Goal: Task Accomplishment & Management: Manage account settings

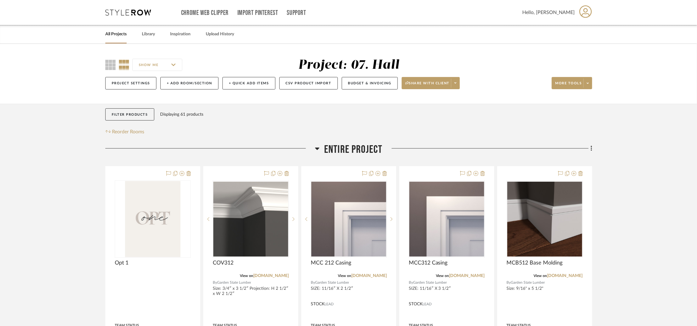
click at [355, 148] on span "Entire Project" at bounding box center [353, 149] width 58 height 13
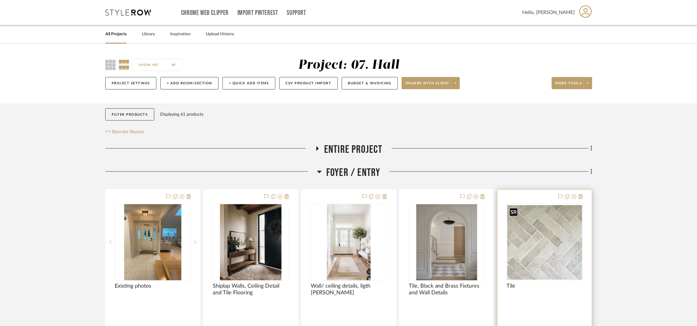
click at [538, 228] on img "0" at bounding box center [544, 242] width 75 height 75
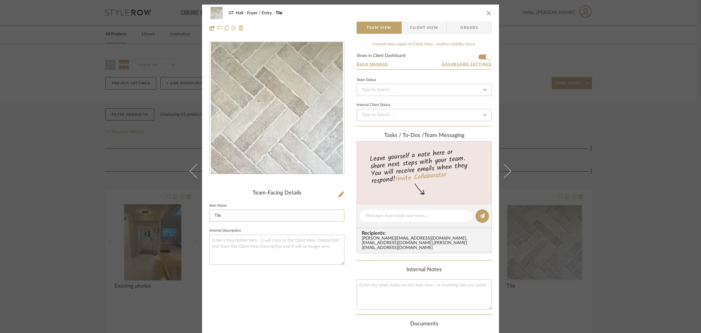
click at [286, 217] on input "Tile" at bounding box center [276, 215] width 135 height 12
type input "Tile Inspiration"
click at [290, 294] on div "Team-Facing Details Item Name Tile Inspiration Internal Description" at bounding box center [276, 227] width 135 height 373
click at [616, 153] on div "07. Hall Foyer / Entry Tile Inspiration Team View Client View Orders Team-Facin…" at bounding box center [350, 166] width 701 height 333
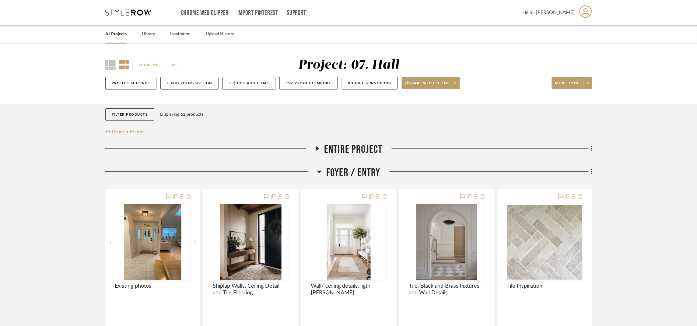
click at [371, 172] on span "Foyer / Entry" at bounding box center [353, 172] width 54 height 13
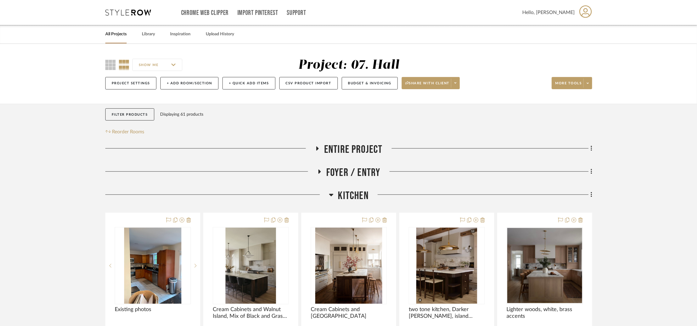
click at [371, 152] on span "Entire Project" at bounding box center [353, 149] width 58 height 13
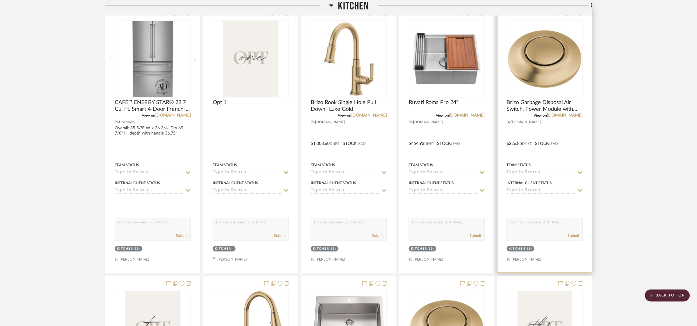
scroll to position [1591, 0]
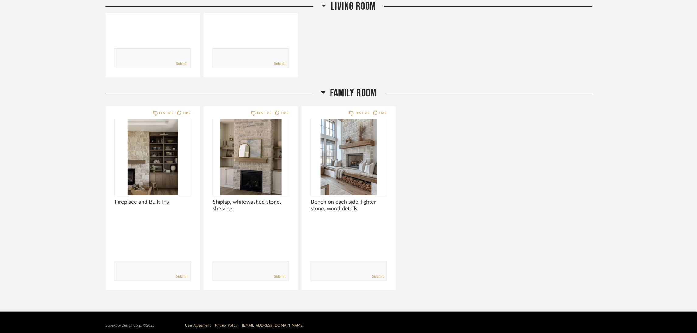
scroll to position [868, 0]
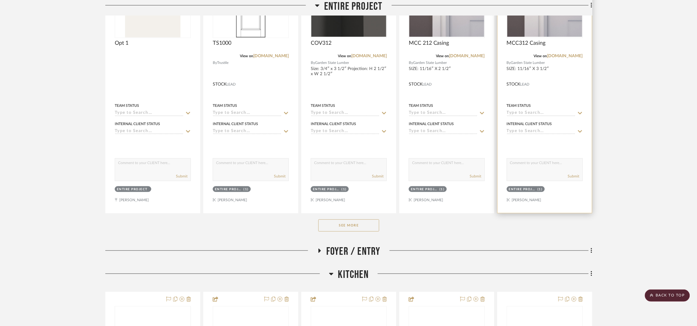
scroll to position [228, 0]
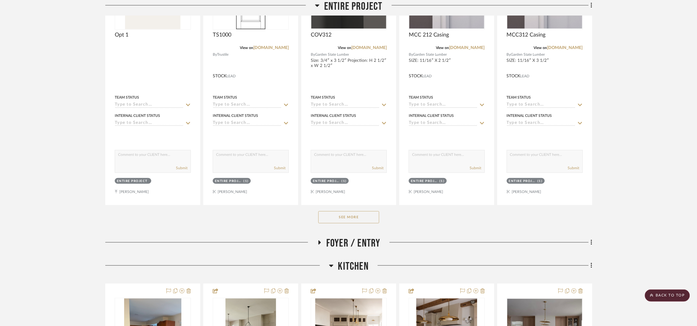
click at [366, 217] on button "See More" at bounding box center [348, 217] width 61 height 12
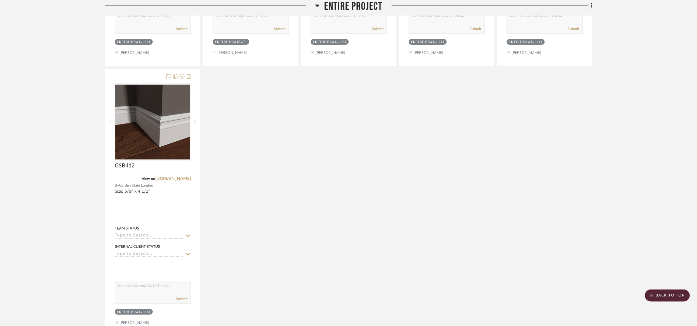
scroll to position [1050, 0]
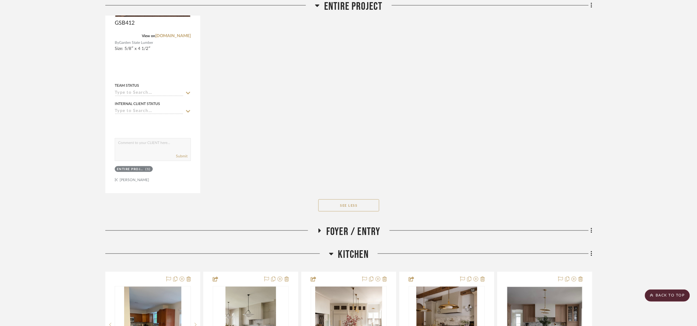
click at [342, 241] on div "Foyer / Entry" at bounding box center [348, 233] width 487 height 16
click at [349, 233] on span "Foyer / Entry" at bounding box center [353, 231] width 54 height 13
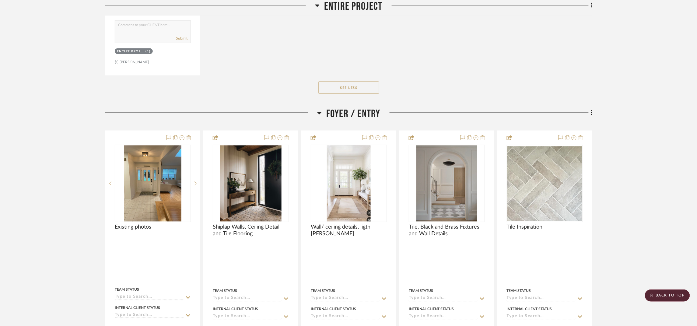
scroll to position [1278, 0]
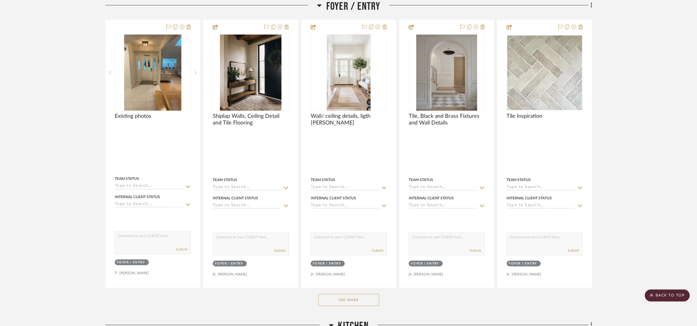
click at [326, 299] on button "See More" at bounding box center [348, 300] width 61 height 12
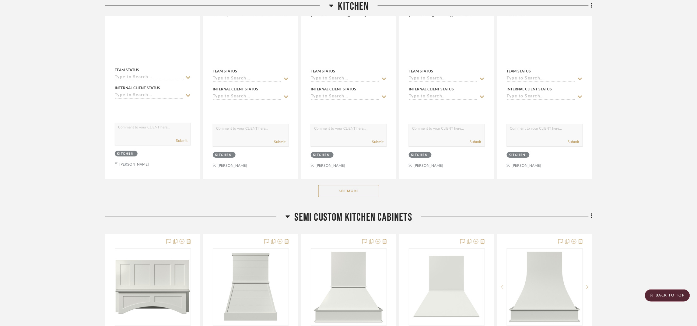
scroll to position [2648, 0]
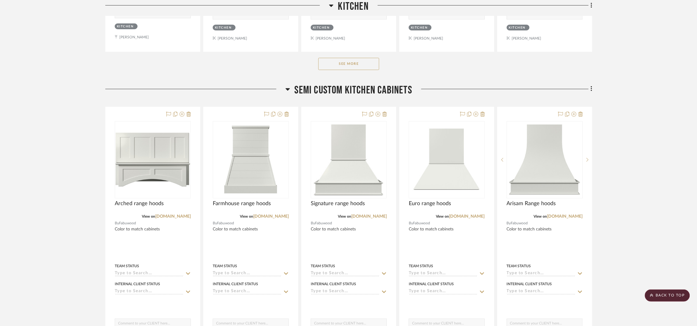
click at [370, 66] on button "See More" at bounding box center [348, 64] width 61 height 12
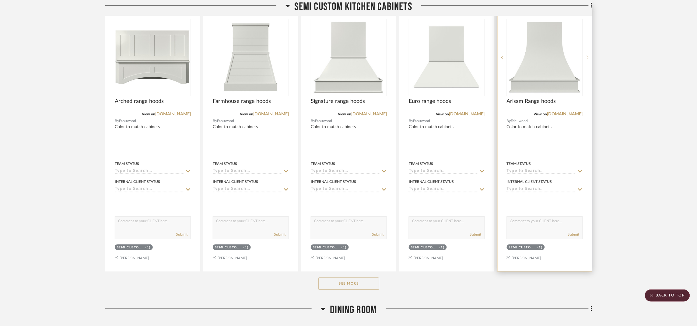
scroll to position [3560, 0]
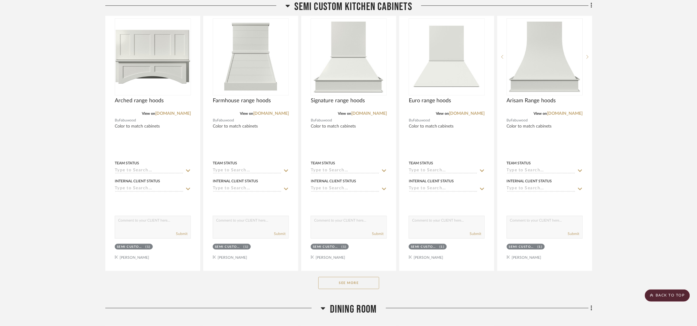
click at [341, 288] on button "See More" at bounding box center [348, 283] width 61 height 12
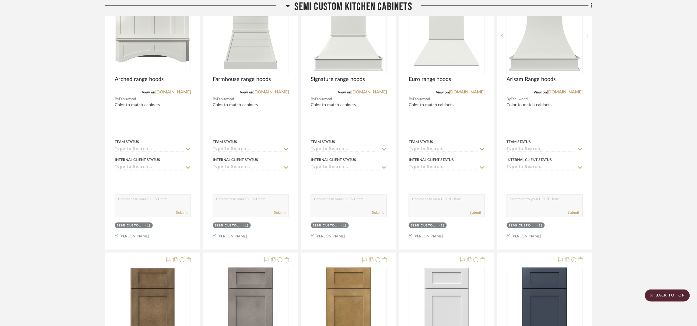
scroll to position [3515, 0]
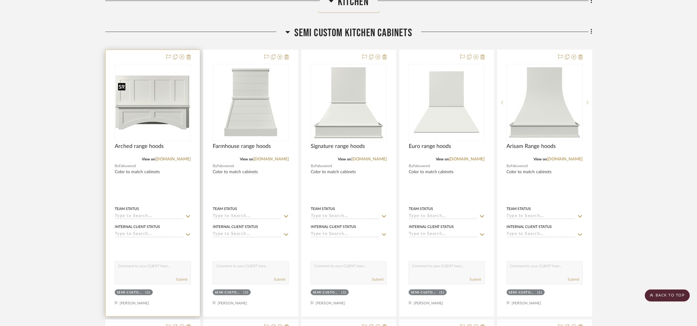
click at [158, 106] on img "0" at bounding box center [152, 102] width 75 height 54
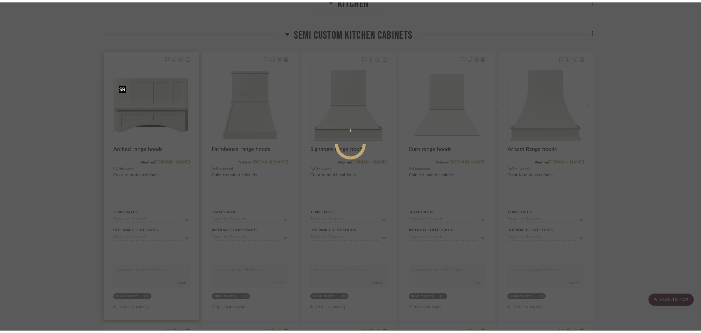
scroll to position [0, 0]
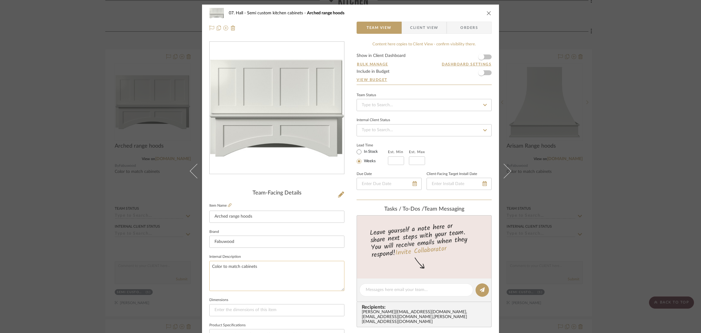
click at [269, 265] on textarea "Color to match cabinets" at bounding box center [276, 276] width 135 height 30
type textarea "Color to match cabinets or wooden finish"
click at [346, 265] on div "07. Hall Semi custom kitchen cabinets Arched range hoods Team View Client View …" at bounding box center [350, 286] width 297 height 562
click at [293, 262] on textarea "Color to match cabinets or wooden finish" at bounding box center [276, 276] width 135 height 30
drag, startPoint x: 290, startPoint y: 263, endPoint x: 200, endPoint y: 265, distance: 90.1
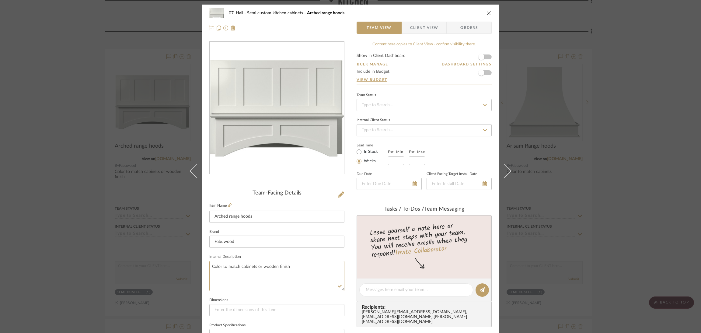
click at [202, 265] on div "07. Hall Semi custom kitchen cabinets Arched range hoods Team View Client View …" at bounding box center [350, 286] width 297 height 562
click at [344, 257] on div "07. Hall Semi custom kitchen cabinets Arched range hoods Team View Client View …" at bounding box center [350, 286] width 297 height 562
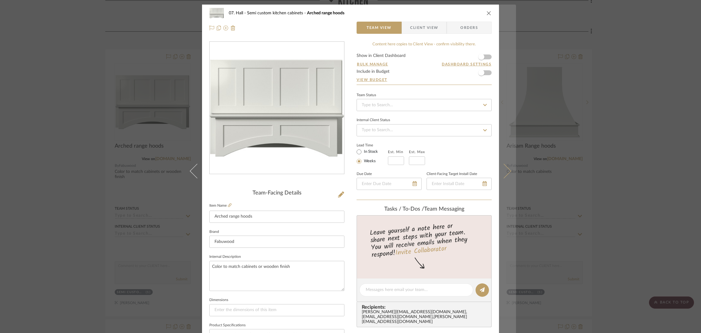
click at [502, 166] on icon at bounding box center [504, 171] width 15 height 15
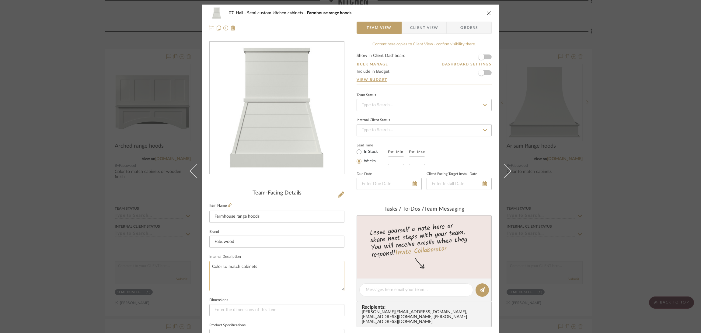
click at [278, 267] on textarea "Color to match cabinets" at bounding box center [276, 276] width 135 height 30
drag, startPoint x: 269, startPoint y: 266, endPoint x: 203, endPoint y: 264, distance: 66.1
click at [203, 264] on div "07. Hall Semi custom kitchen cabinets Farmhouse range hoods Team View Client Vi…" at bounding box center [350, 286] width 297 height 562
paste textarea "or wooden finish"
type textarea "Color to match cabinets or wooden finish"
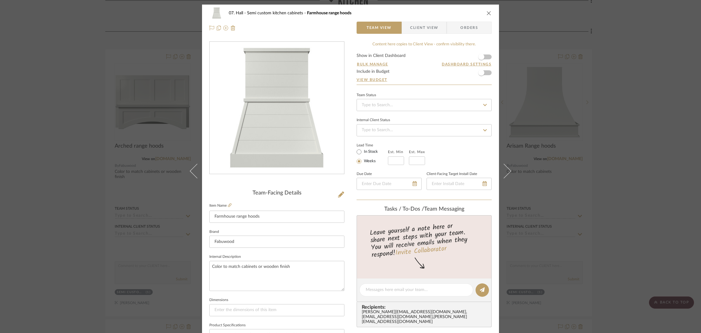
click at [353, 257] on div "07. Hall Semi custom kitchen cabinets Farmhouse range hoods Team View Client Vi…" at bounding box center [350, 286] width 297 height 562
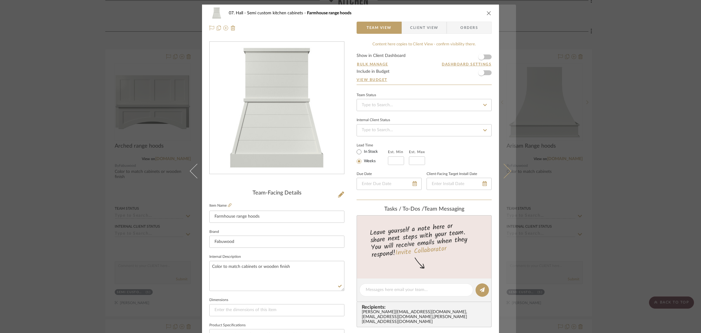
click at [507, 166] on button at bounding box center [507, 171] width 17 height 333
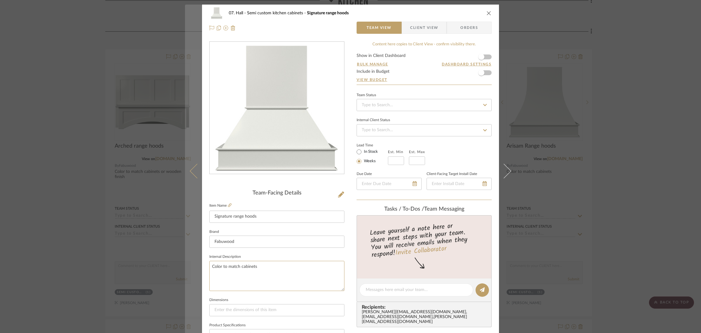
drag, startPoint x: 284, startPoint y: 265, endPoint x: 188, endPoint y: 261, distance: 96.0
click at [188, 261] on mat-dialog-content "07. Hall Semi custom kitchen cabinets Signature range hoods Team View Client Vi…" at bounding box center [350, 286] width 331 height 562
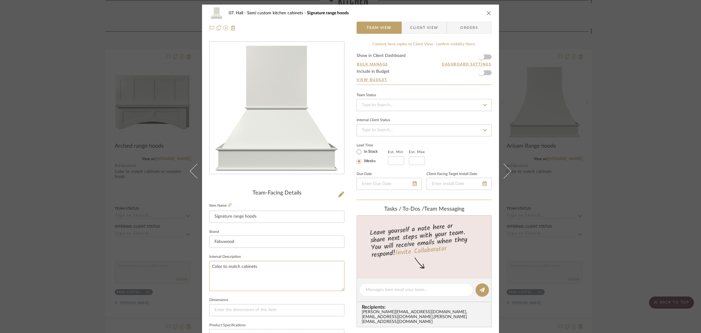
paste textarea "or wooden finish"
type textarea "Color to match cabinets or wooden finish"
click at [346, 257] on div "07. Hall Semi custom kitchen cabinets Signature range hoods Team View Client Vi…" at bounding box center [350, 286] width 297 height 562
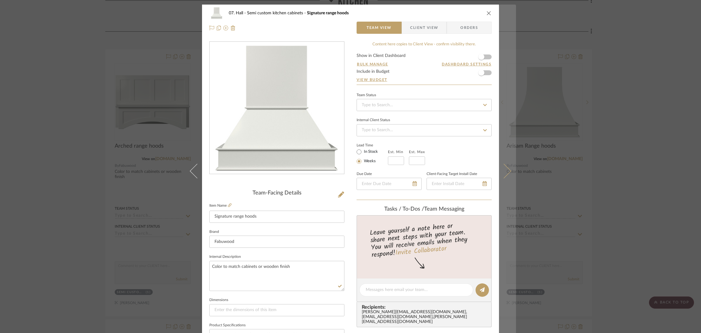
click at [502, 170] on icon at bounding box center [504, 171] width 15 height 15
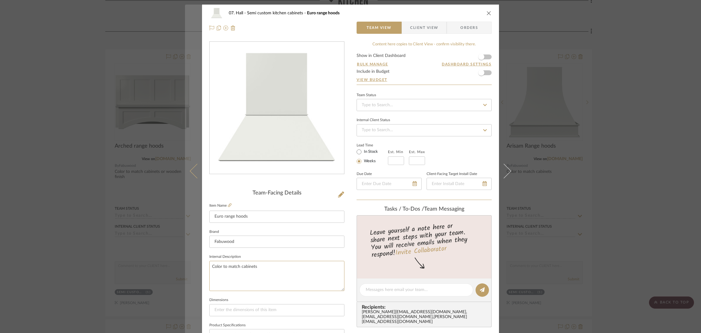
drag, startPoint x: 283, startPoint y: 267, endPoint x: 193, endPoint y: 270, distance: 90.7
click at [193, 269] on mat-dialog-content "07. Hall Semi custom kitchen cabinets Euro range hoods Team View Client View Or…" at bounding box center [350, 286] width 331 height 562
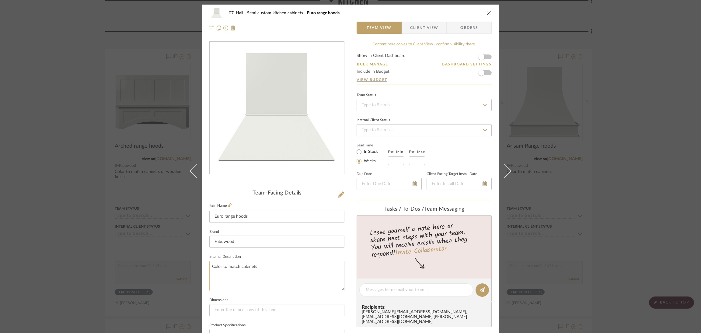
paste textarea "or wooden finish"
type textarea "Color to match cabinets or wooden finish"
click at [345, 249] on div "07. Hall Semi custom kitchen cabinets Euro range hoods Team View Client View Or…" at bounding box center [350, 286] width 297 height 562
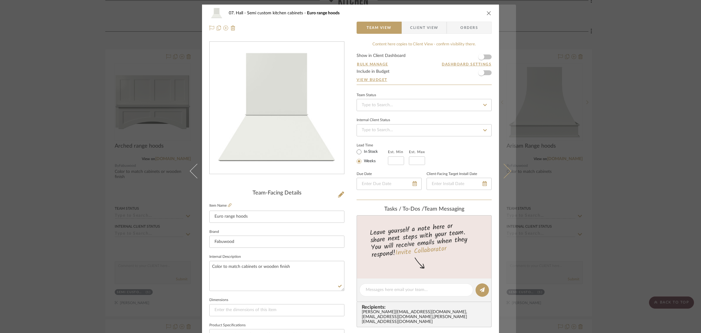
click at [503, 172] on icon at bounding box center [504, 171] width 15 height 15
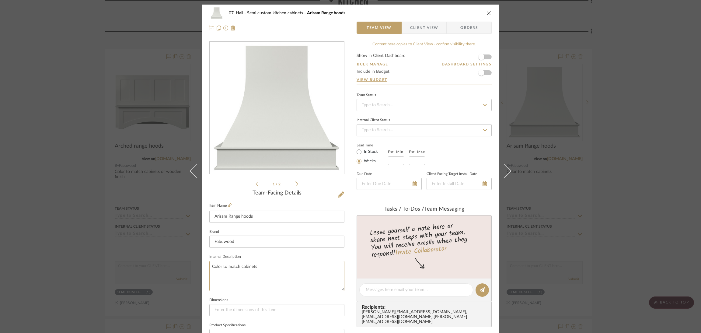
drag, startPoint x: 294, startPoint y: 274, endPoint x: 182, endPoint y: 267, distance: 112.8
click at [182, 267] on div "07. Hall Semi custom kitchen cabinets Arisam Range hoods Team View Client View …" at bounding box center [350, 166] width 701 height 333
paste textarea "or wooden finish"
type textarea "Color to match cabinets or wooden finish"
click at [357, 243] on div "Leave yourself a note here or share next steps with your team. You will receive…" at bounding box center [424, 239] width 137 height 41
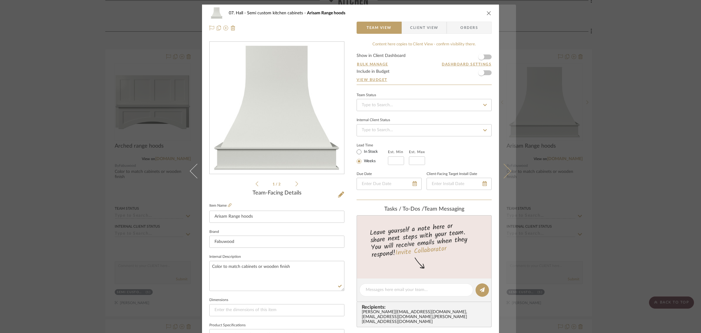
click at [505, 170] on icon at bounding box center [504, 171] width 15 height 15
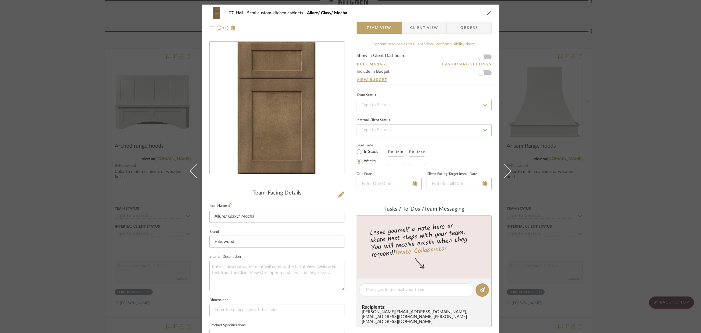
click at [640, 171] on div "07. Hall Semi custom kitchen cabinets Allure/ Glaxy/ Mocha Team View Client Vie…" at bounding box center [350, 166] width 701 height 333
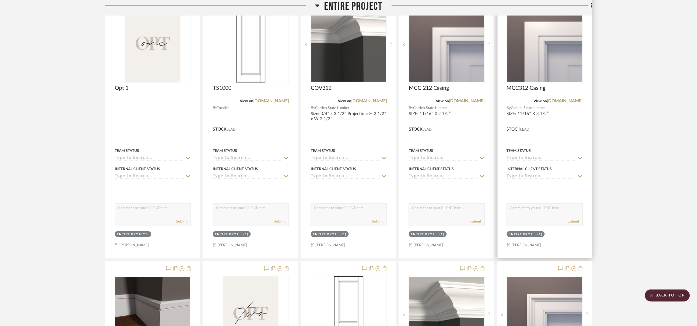
scroll to position [320, 0]
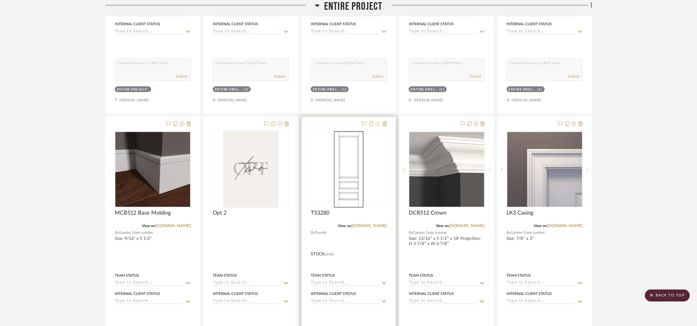
click at [378, 124] on icon at bounding box center [378, 123] width 5 height 5
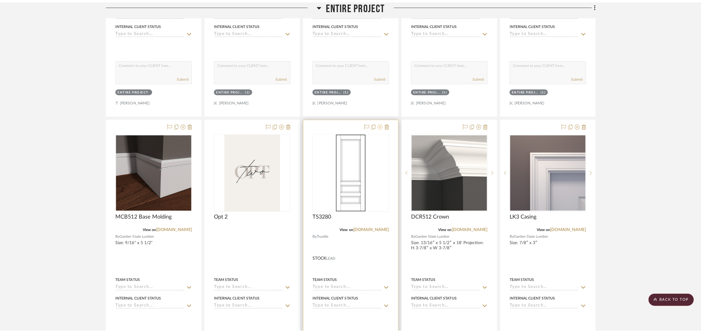
scroll to position [0, 0]
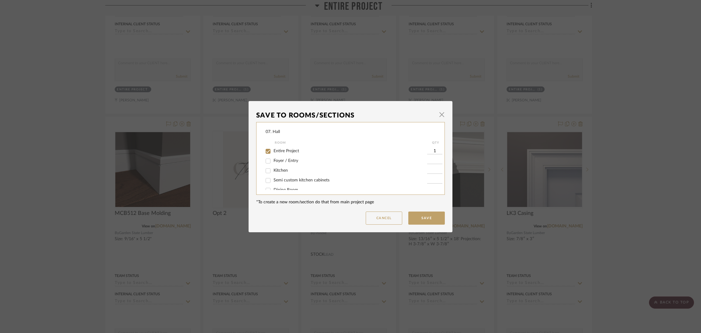
click at [289, 152] on span "Entire Project" at bounding box center [287, 151] width 26 height 4
click at [273, 152] on input "Entire Project" at bounding box center [268, 151] width 10 height 10
checkbox input "false"
click at [282, 184] on span "Will Not Use" at bounding box center [286, 183] width 24 height 4
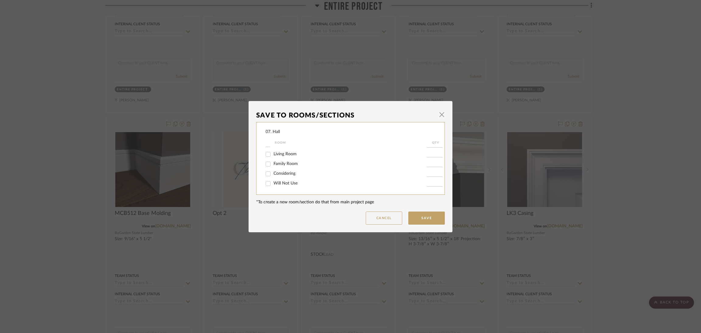
click at [273, 184] on input "Will Not Use" at bounding box center [268, 184] width 10 height 10
checkbox input "true"
type input "1"
click at [412, 214] on button "Save" at bounding box center [426, 218] width 37 height 13
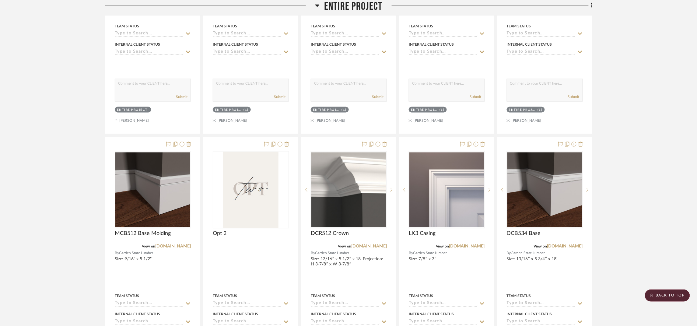
scroll to position [0, 0]
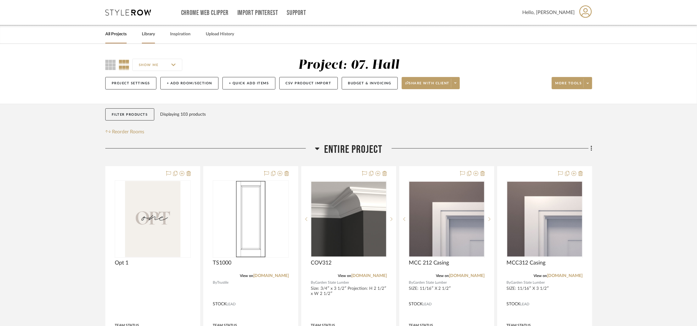
click at [151, 33] on link "Library" at bounding box center [148, 34] width 13 height 8
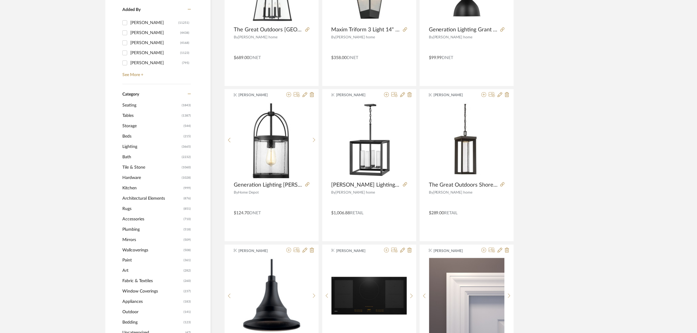
click at [136, 195] on span "Architectural Elements" at bounding box center [152, 198] width 60 height 10
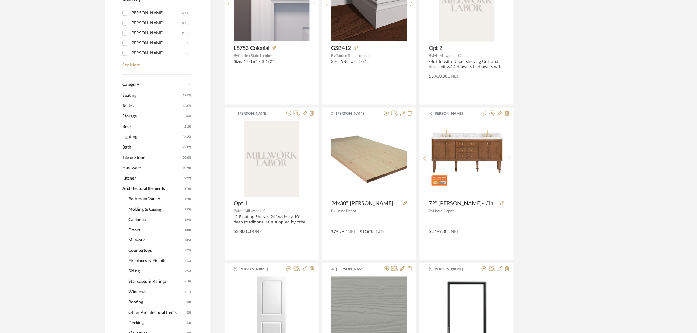
scroll to position [191, 0]
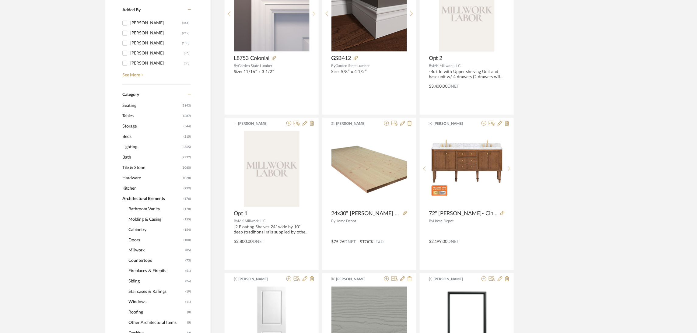
click at [138, 240] on span "Doors" at bounding box center [155, 240] width 54 height 10
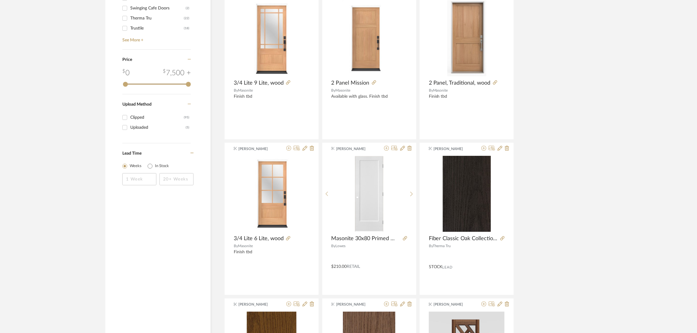
scroll to position [1058, 0]
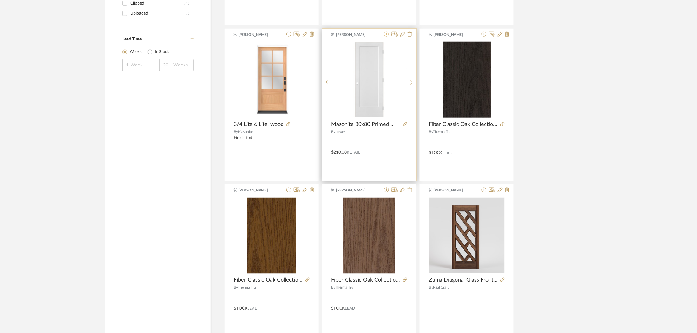
click at [387, 33] on icon at bounding box center [386, 34] width 5 height 5
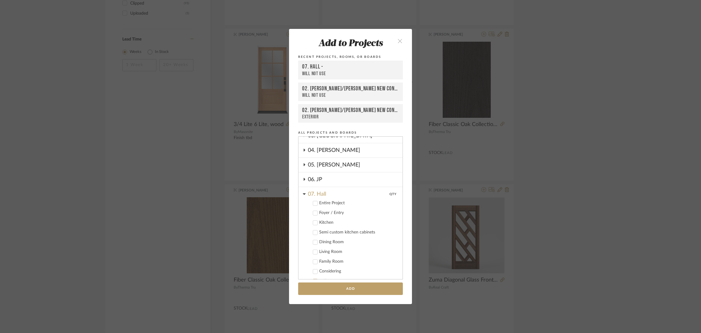
scroll to position [126, 0]
click at [326, 165] on div "Foyer / Entry" at bounding box center [358, 167] width 79 height 5
click at [331, 155] on div "Entire Project" at bounding box center [358, 157] width 79 height 5
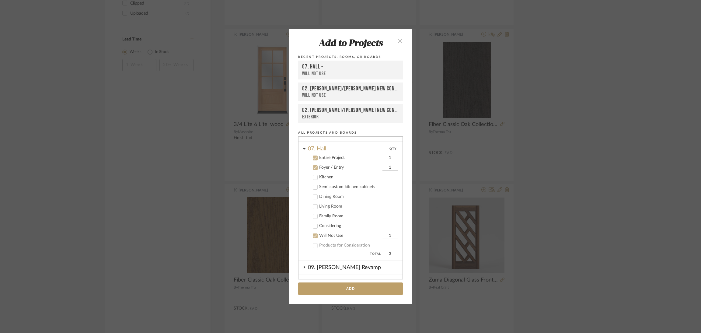
click at [331, 165] on label "Foyer / Entry 1" at bounding box center [353, 168] width 90 height 6
click at [333, 233] on div "Will Not Use" at bounding box center [350, 235] width 62 height 5
click at [347, 285] on button "Add" at bounding box center [350, 288] width 105 height 12
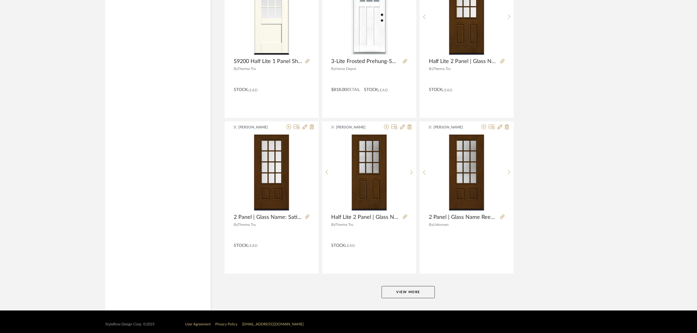
scroll to position [1750, 0]
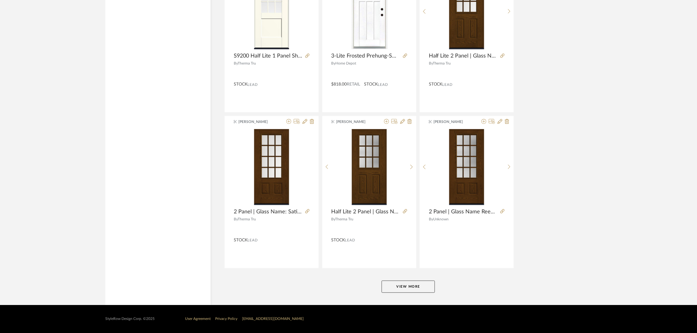
click at [395, 290] on button "View More" at bounding box center [408, 287] width 53 height 12
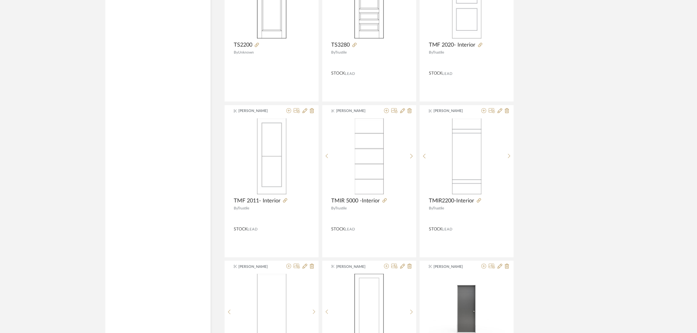
scroll to position [3074, 0]
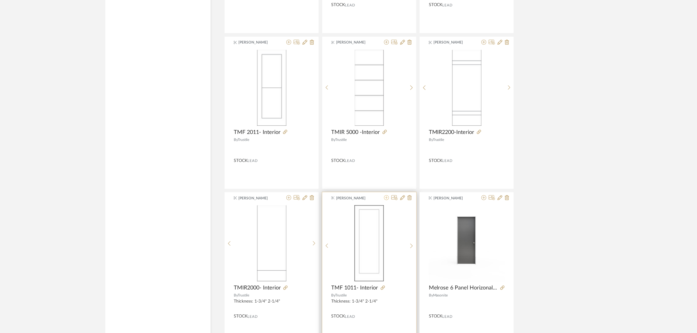
click at [386, 199] on icon at bounding box center [386, 197] width 5 height 5
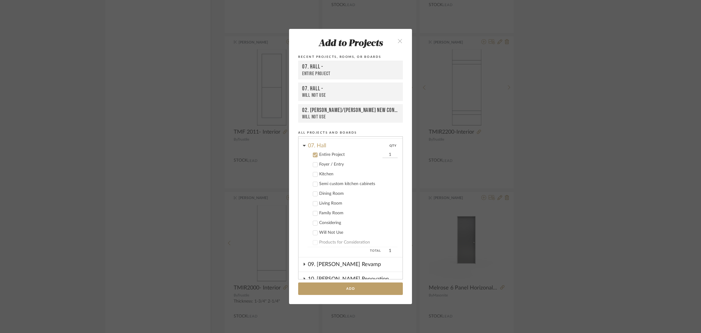
scroll to position [139, 0]
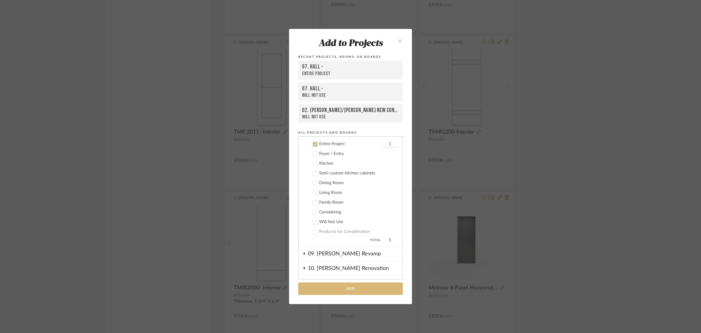
click at [358, 285] on button "Add" at bounding box center [350, 288] width 105 height 12
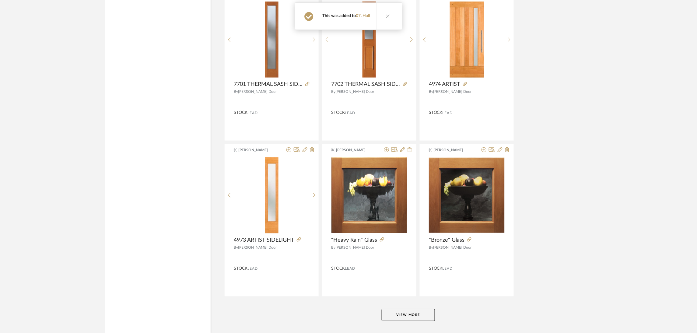
scroll to position [3619, 0]
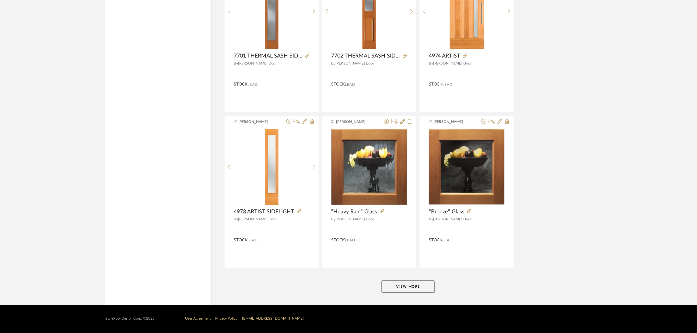
click at [389, 289] on button "View More" at bounding box center [408, 287] width 53 height 12
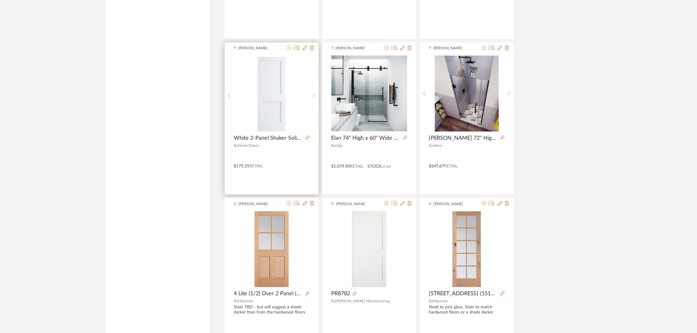
scroll to position [4943, 0]
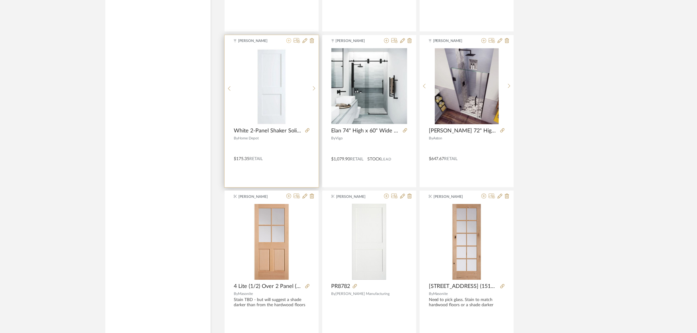
click at [288, 43] on icon at bounding box center [288, 40] width 5 height 5
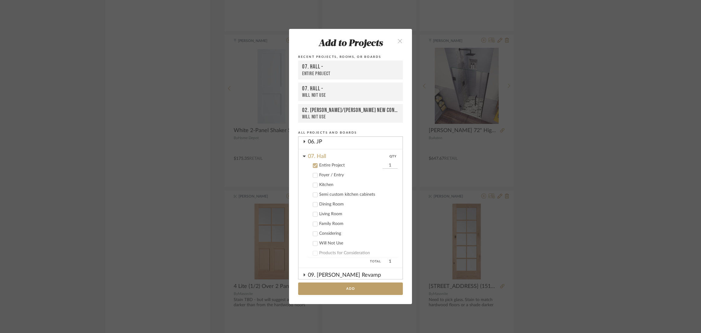
scroll to position [139, 0]
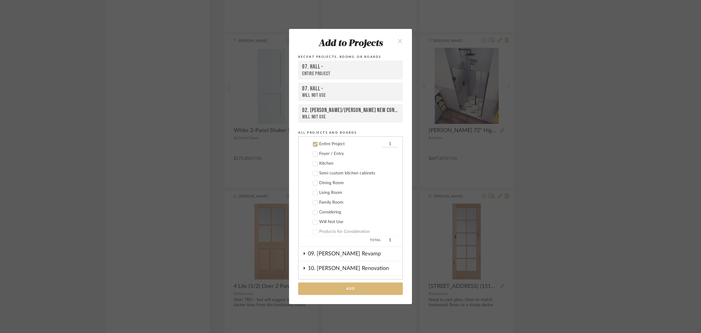
click at [358, 288] on button "Add" at bounding box center [350, 288] width 105 height 12
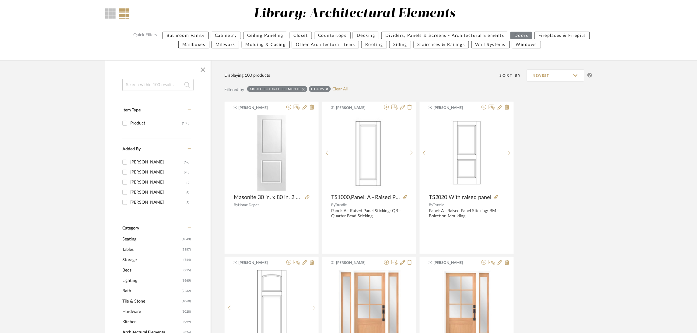
scroll to position [228, 0]
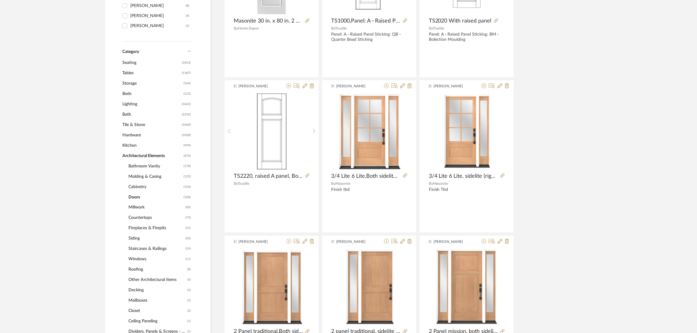
click at [148, 156] on span "Architectural Elements" at bounding box center [152, 156] width 60 height 10
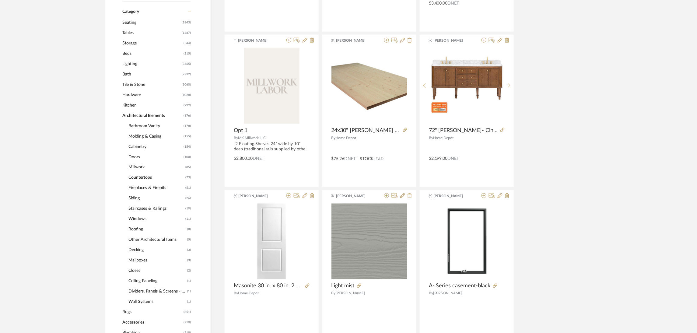
click at [134, 93] on span "Hardware" at bounding box center [151, 95] width 58 height 10
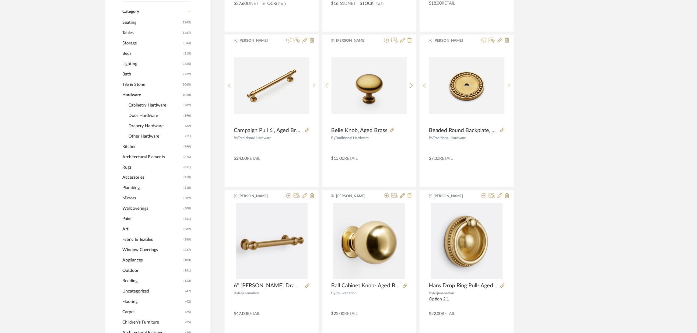
click at [144, 112] on span "Door Hardware" at bounding box center [155, 115] width 54 height 10
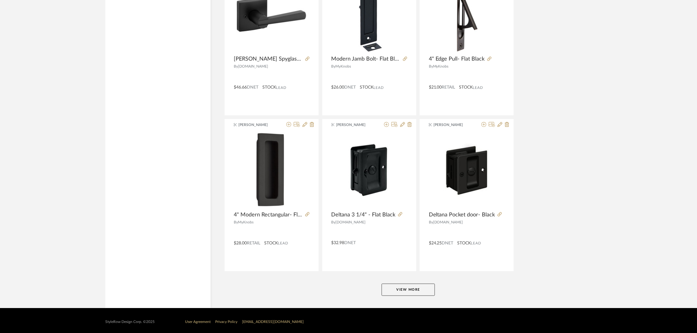
scroll to position [1741, 0]
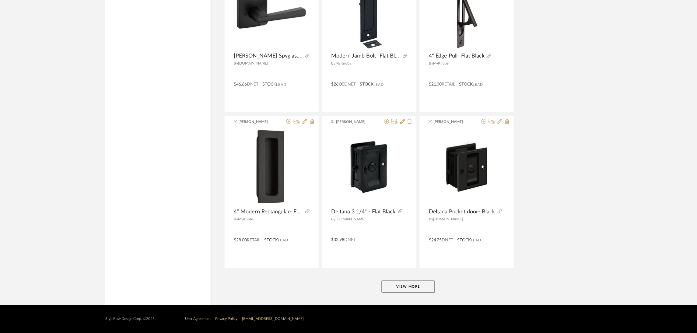
click at [425, 281] on button "View More" at bounding box center [408, 287] width 53 height 12
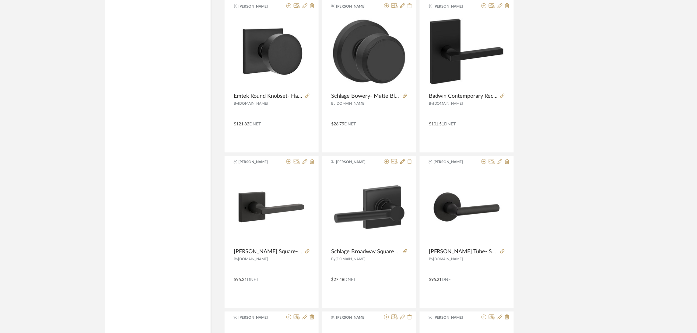
scroll to position [2015, 0]
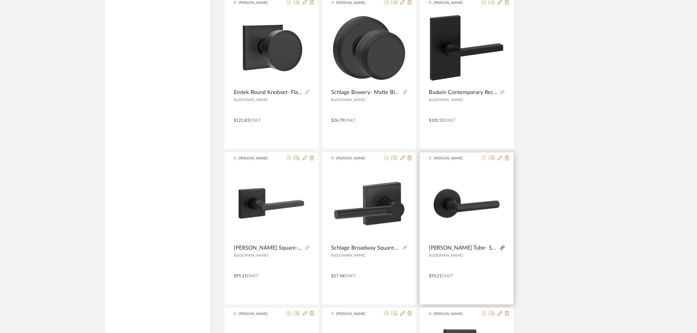
click at [500, 249] on icon at bounding box center [502, 248] width 4 height 4
click at [452, 196] on img "0" at bounding box center [467, 204] width 76 height 76
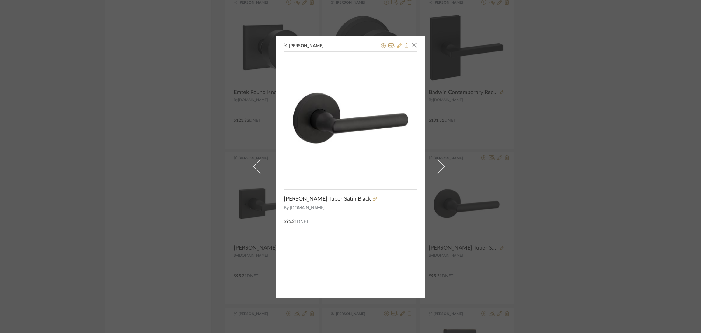
click at [399, 45] on icon at bounding box center [399, 45] width 5 height 5
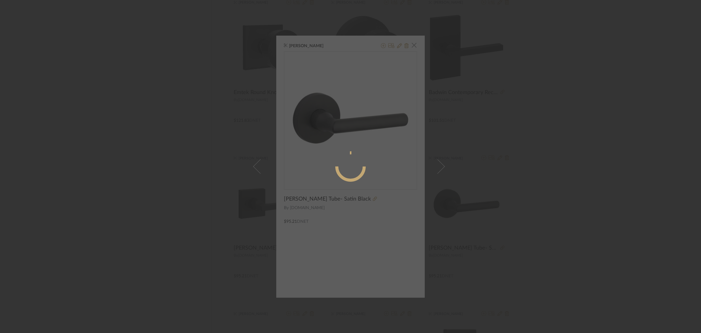
radio input "true"
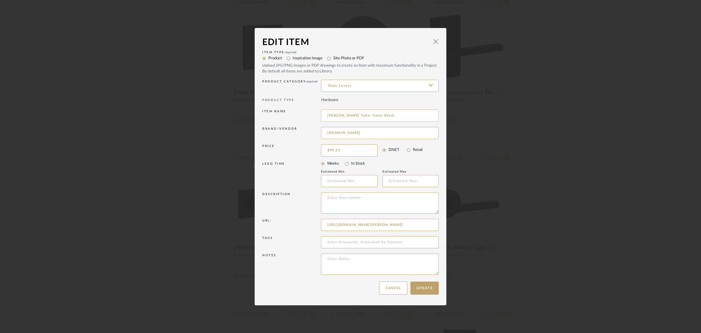
drag, startPoint x: 341, startPoint y: 113, endPoint x: 348, endPoint y: 114, distance: 7.3
click at [342, 113] on input "Baldwin Tube- Satin Black" at bounding box center [380, 116] width 118 height 12
type input "[PERSON_NAME] Passage Tube- Satin Black"
click at [347, 154] on input "95.21" at bounding box center [349, 150] width 57 height 12
type input "$123.51"
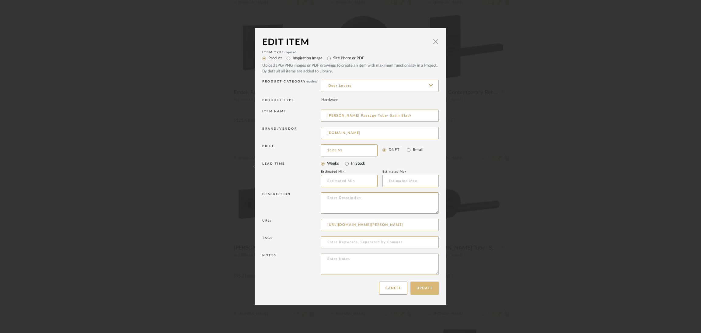
click at [420, 290] on button "Update" at bounding box center [425, 287] width 28 height 13
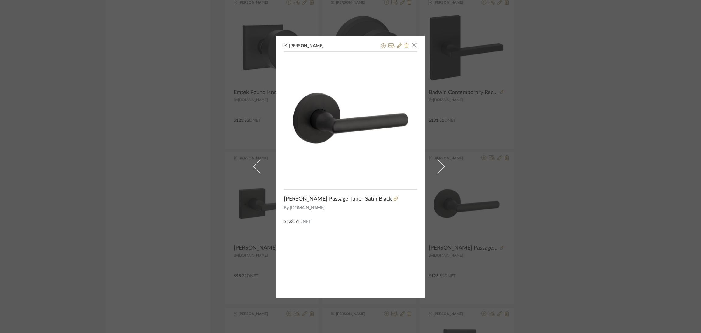
click at [574, 184] on div "Angelena Boeta × Baldwin Passage Tube- Satin Black By Build.com $123.51 DNET" at bounding box center [350, 166] width 701 height 333
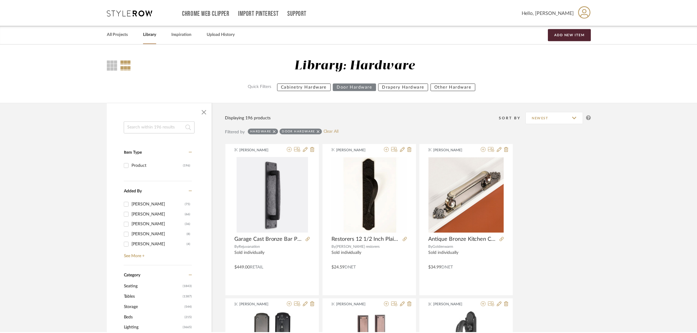
scroll to position [2015, 0]
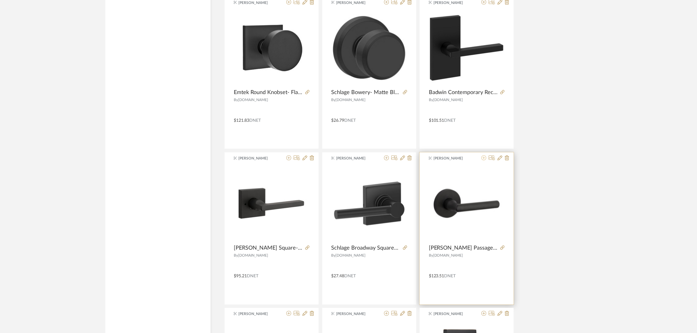
click at [485, 159] on icon at bounding box center [483, 158] width 5 height 5
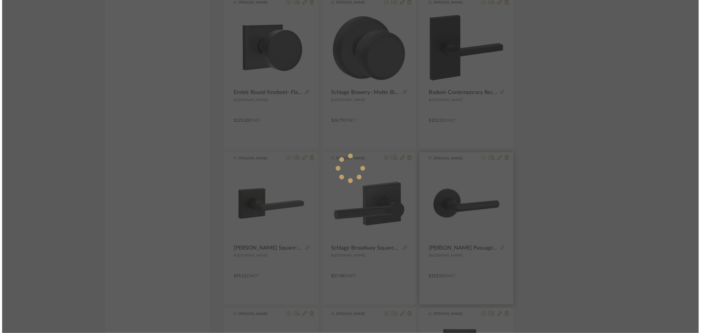
scroll to position [0, 0]
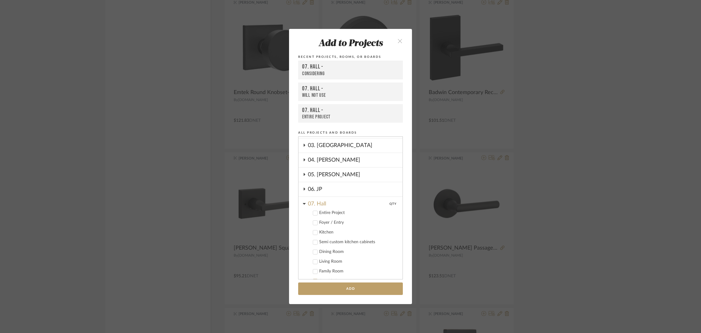
click at [327, 210] on div "Entire Project" at bounding box center [358, 212] width 79 height 5
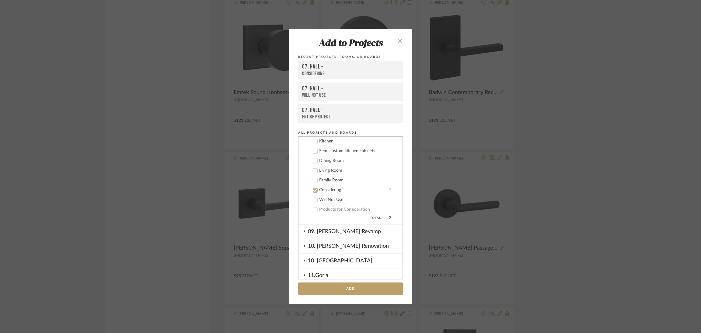
scroll to position [162, 0]
click at [326, 187] on div "Considering" at bounding box center [350, 189] width 62 height 5
click at [353, 291] on button "Add" at bounding box center [350, 288] width 105 height 12
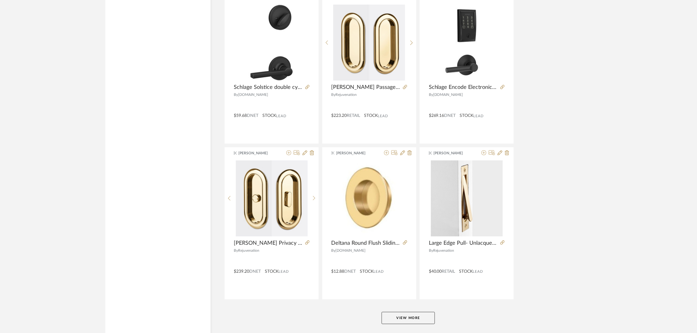
scroll to position [3610, 0]
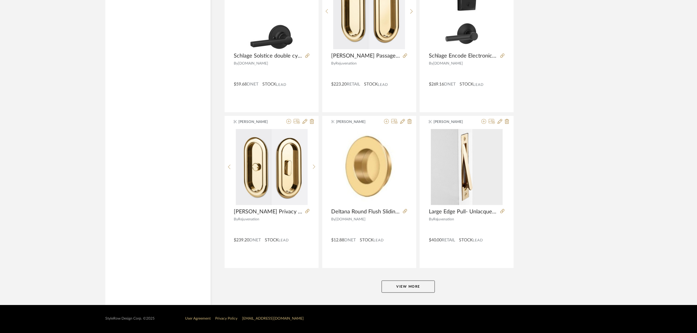
click at [384, 290] on button "View More" at bounding box center [408, 287] width 53 height 12
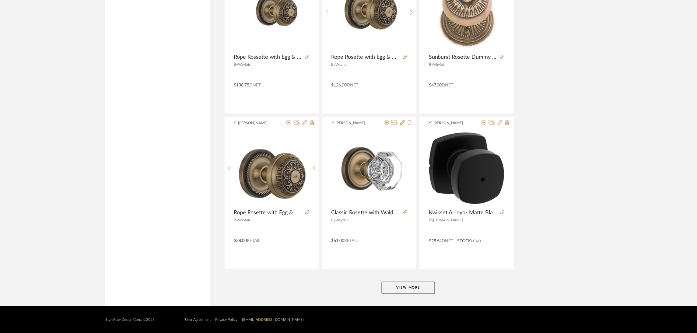
scroll to position [5480, 0]
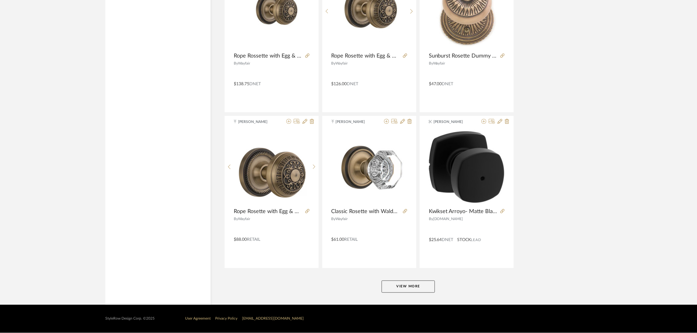
click at [408, 284] on button "View More" at bounding box center [408, 287] width 53 height 12
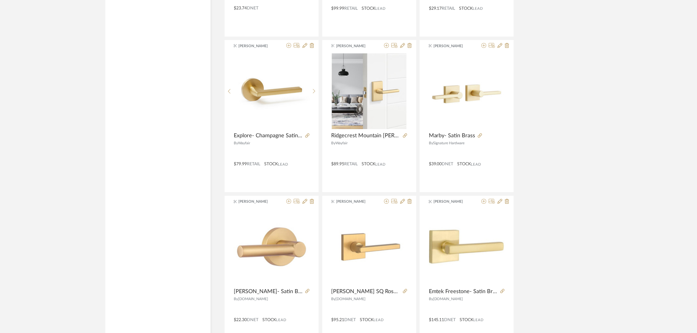
scroll to position [6712, 0]
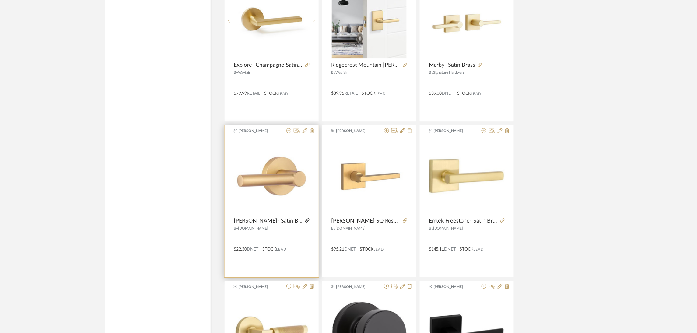
click at [305, 222] on icon at bounding box center [307, 220] width 4 height 4
click at [288, 133] on icon at bounding box center [288, 130] width 5 height 5
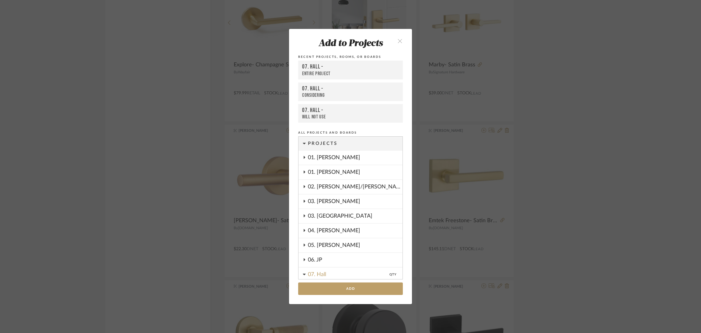
scroll to position [139, 0]
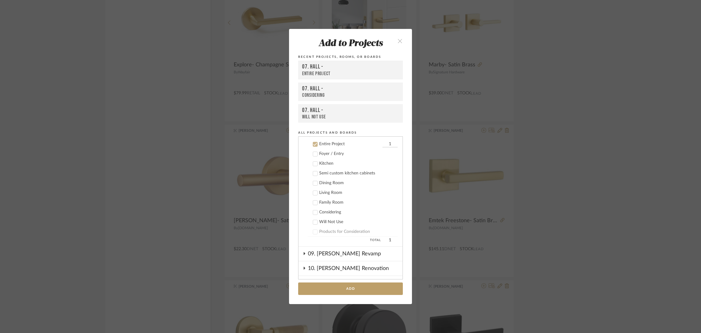
drag, startPoint x: 345, startPoint y: 291, endPoint x: 345, endPoint y: 296, distance: 5.2
click at [345, 295] on add-to "Add to Projects Recent Projects, Rooms, or Boards 07. Hall - Entire Project 07.…" at bounding box center [350, 166] width 123 height 275
click at [371, 289] on button "Add" at bounding box center [350, 288] width 105 height 12
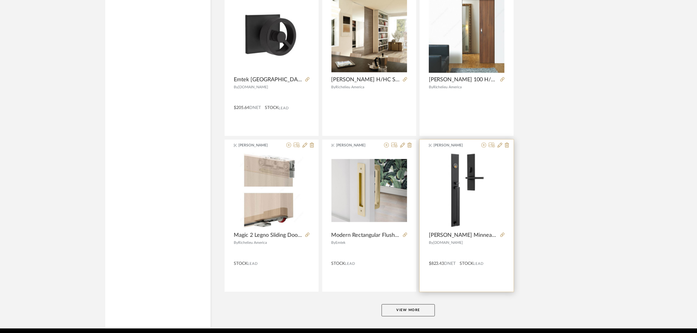
scroll to position [7349, 0]
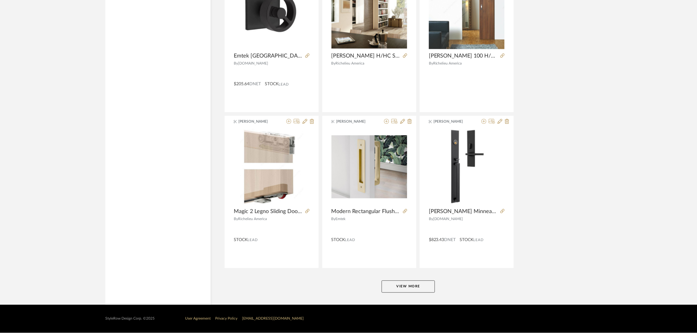
click at [396, 286] on button "View More" at bounding box center [408, 287] width 53 height 12
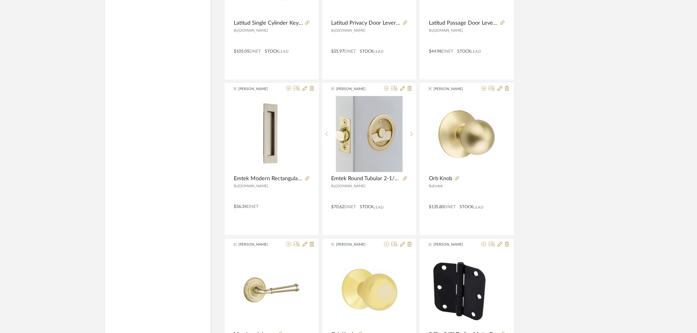
scroll to position [8444, 0]
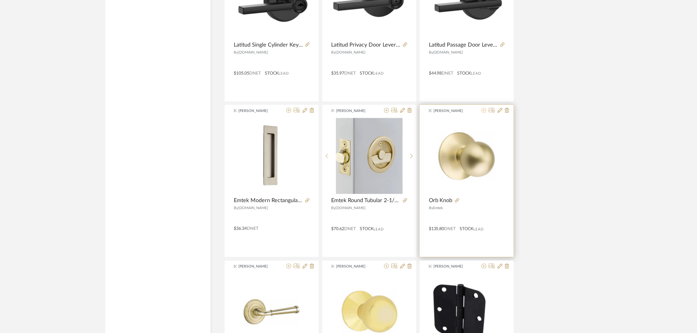
click at [483, 113] on icon at bounding box center [483, 110] width 5 height 5
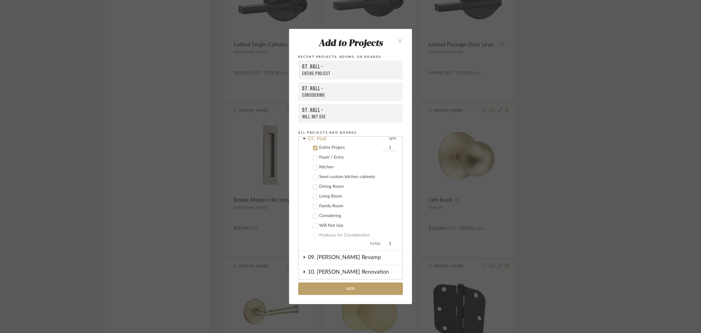
scroll to position [139, 0]
click at [356, 286] on button "Add" at bounding box center [350, 288] width 105 height 12
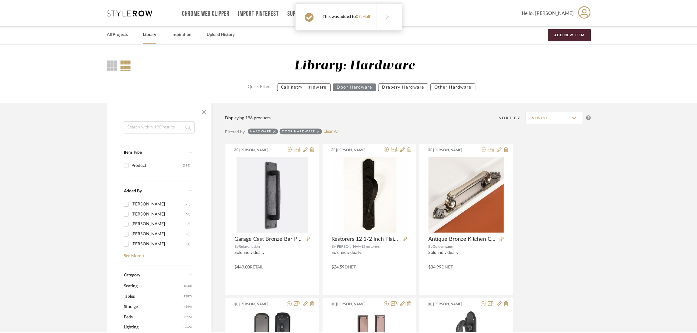
scroll to position [8444, 0]
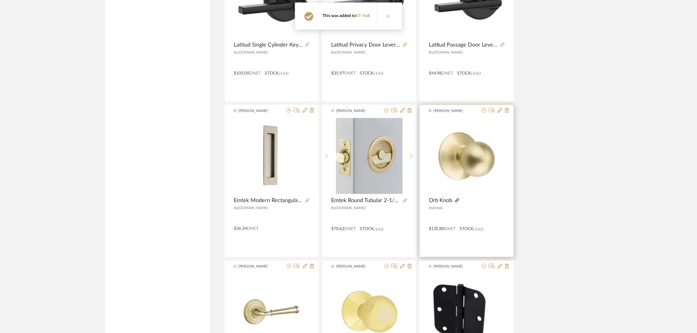
click at [457, 202] on icon at bounding box center [457, 200] width 4 height 4
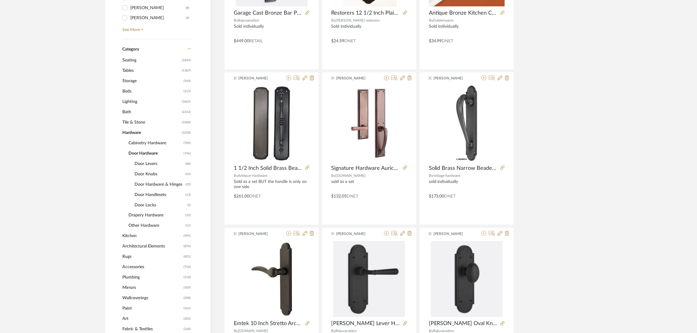
scroll to position [228, 0]
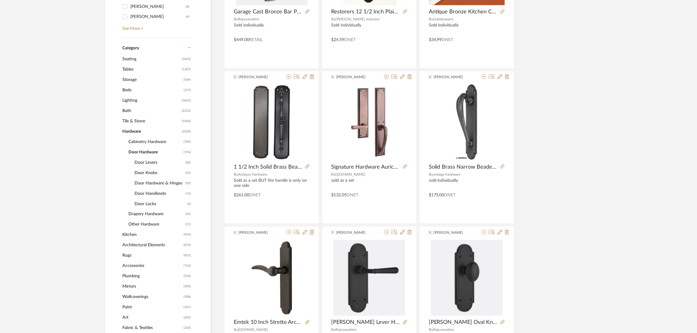
click at [155, 192] on span "Door Handlesets" at bounding box center [159, 193] width 49 height 10
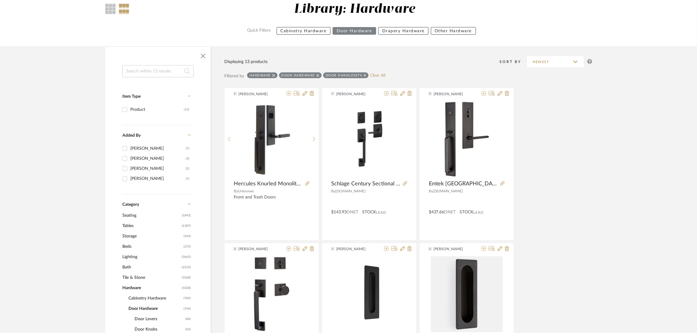
scroll to position [46, 0]
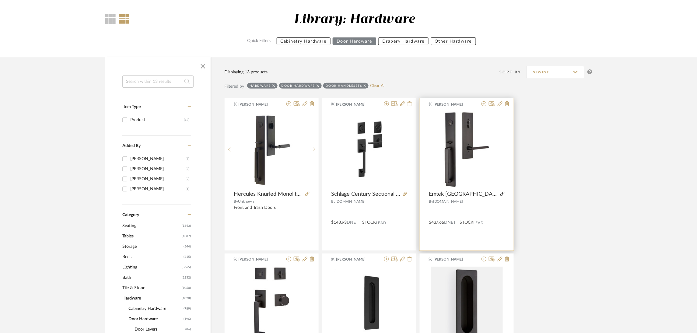
click at [500, 194] on icon at bounding box center [502, 194] width 4 height 4
click at [455, 154] on img "0" at bounding box center [467, 150] width 76 height 76
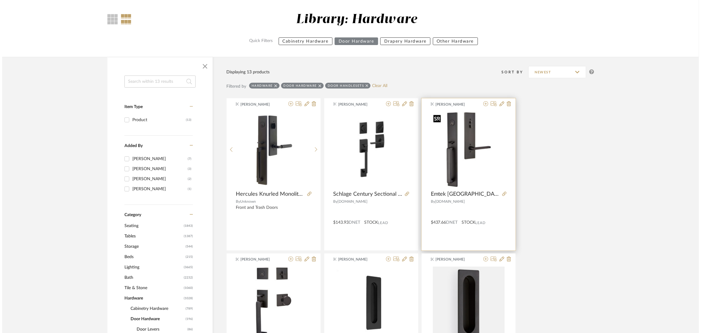
scroll to position [0, 0]
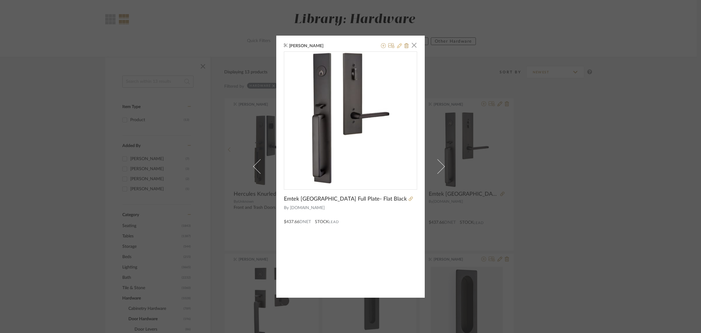
click at [398, 47] on fa-icon at bounding box center [399, 46] width 5 height 5
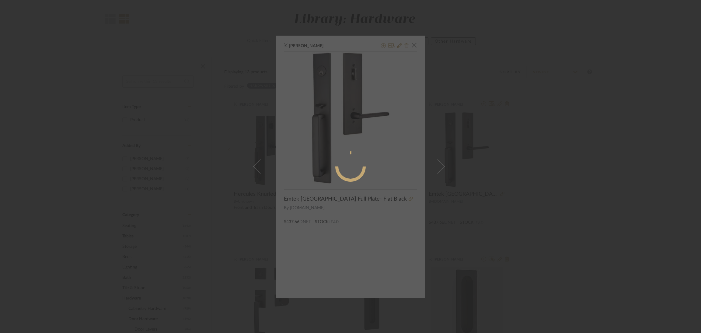
radio input "true"
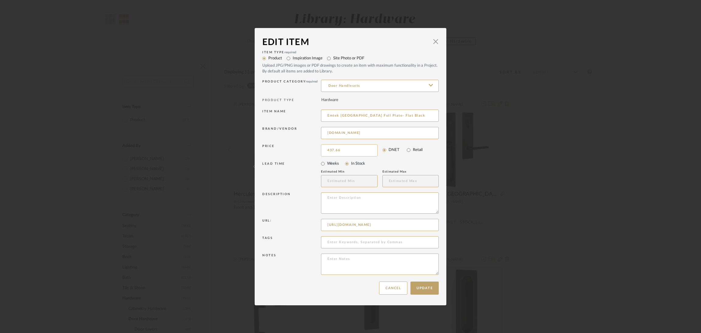
click at [349, 149] on input "437.66" at bounding box center [349, 150] width 57 height 12
type input "$520.70"
click at [349, 285] on div "Update Cancel" at bounding box center [350, 287] width 177 height 19
click at [431, 288] on button "Update" at bounding box center [425, 287] width 28 height 13
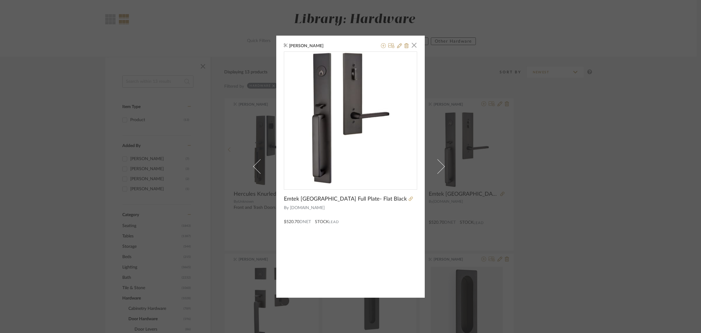
click at [565, 154] on div "Maria Ortega × Emtek Lausanne Full Plate- Flat Black By Build.com $520.70 DNET …" at bounding box center [350, 166] width 701 height 333
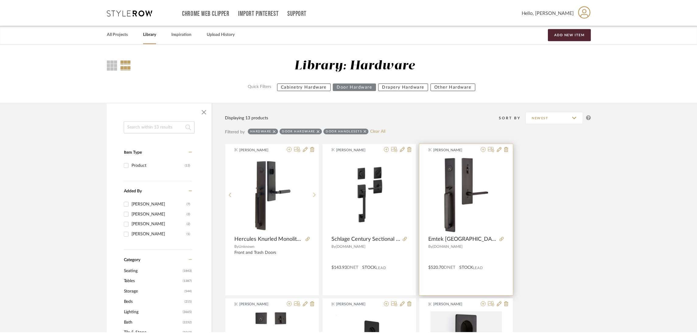
scroll to position [45, 0]
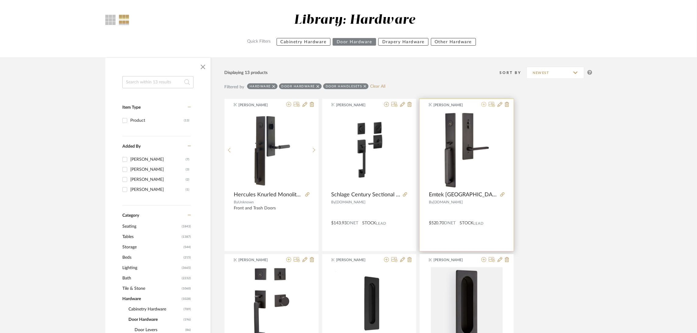
click at [484, 104] on icon at bounding box center [483, 104] width 5 height 5
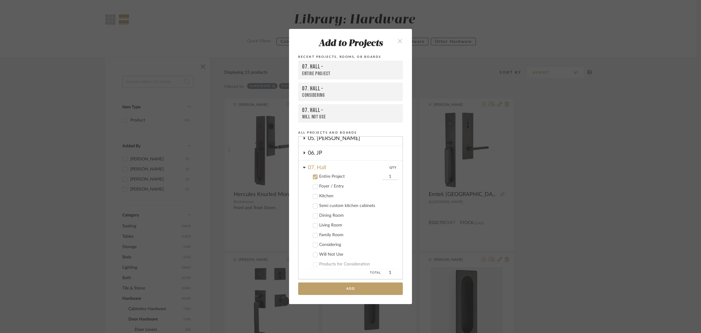
scroll to position [139, 0]
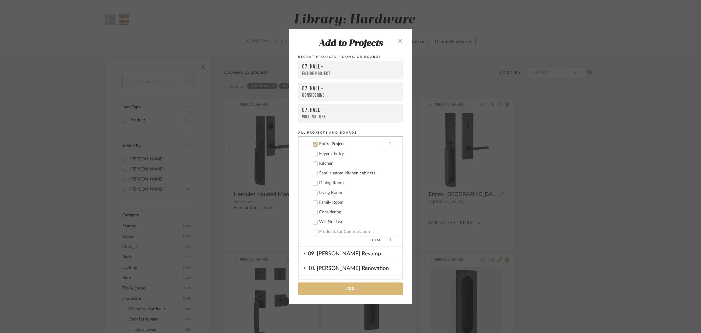
click at [358, 291] on button "Add" at bounding box center [350, 288] width 105 height 12
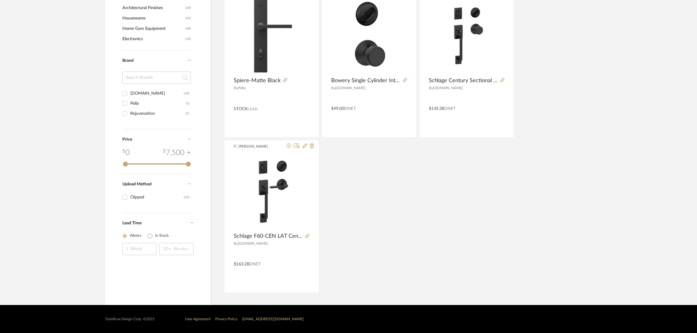
scroll to position [626, 0]
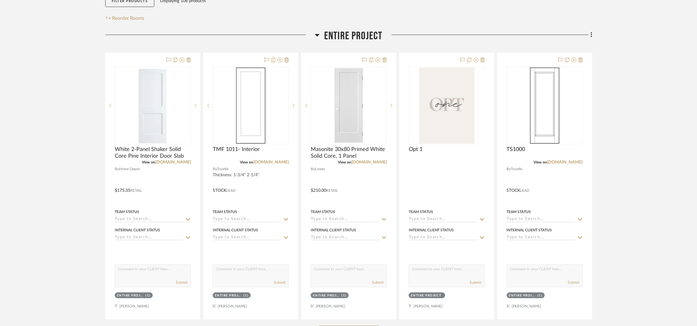
scroll to position [228, 0]
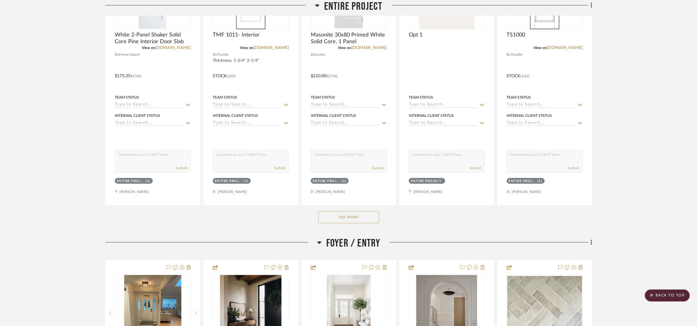
click at [365, 219] on button "See More" at bounding box center [348, 217] width 61 height 12
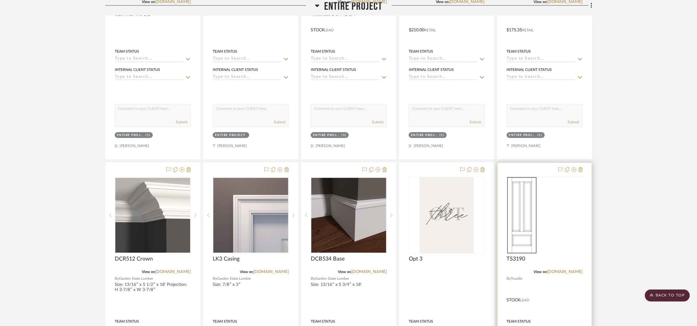
scroll to position [551, 0]
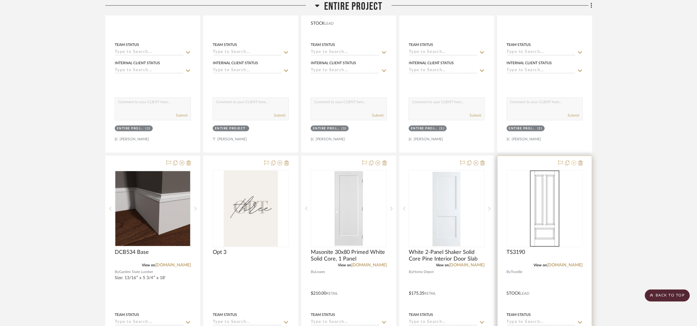
click at [573, 163] on icon at bounding box center [574, 162] width 5 height 5
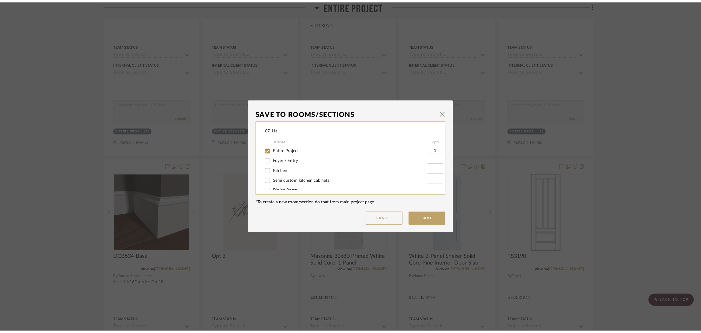
scroll to position [0, 0]
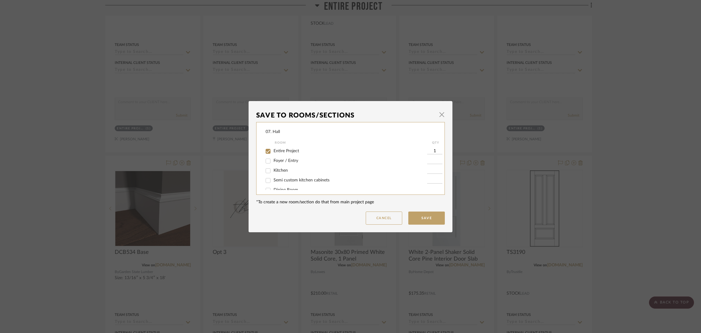
click at [291, 152] on span "Entire Project" at bounding box center [287, 151] width 26 height 4
click at [273, 152] on input "Entire Project" at bounding box center [268, 151] width 10 height 10
checkbox input "false"
click at [281, 183] on span "Will Not Use" at bounding box center [286, 183] width 24 height 4
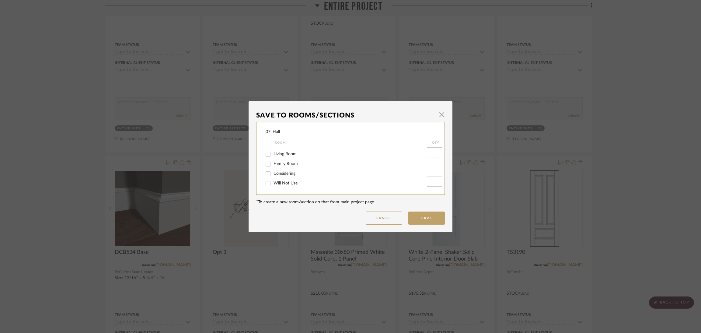
click at [273, 183] on input "Will Not Use" at bounding box center [268, 184] width 10 height 10
checkbox input "true"
type input "1"
click at [414, 212] on button "Save" at bounding box center [426, 218] width 37 height 13
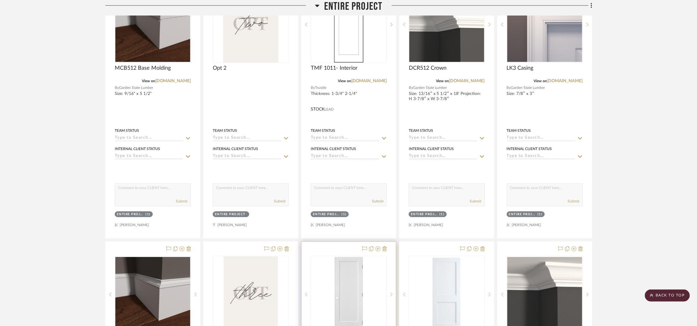
scroll to position [551, 0]
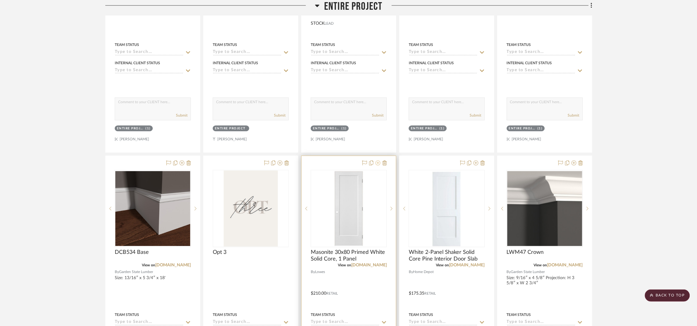
click at [376, 163] on icon at bounding box center [378, 162] width 5 height 5
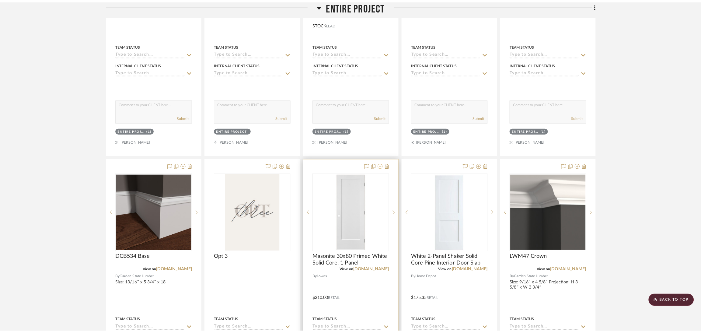
scroll to position [0, 0]
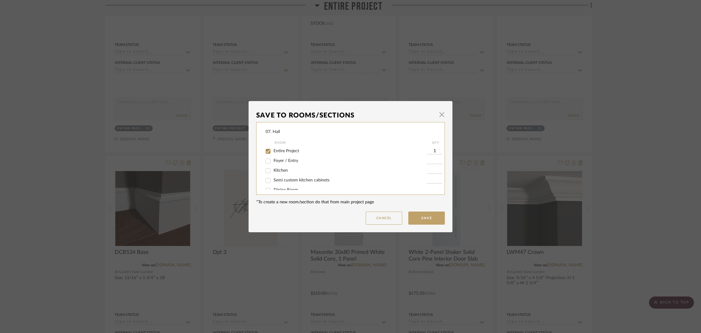
click at [279, 151] on span "Entire Project" at bounding box center [287, 151] width 26 height 4
click at [273, 151] on input "Entire Project" at bounding box center [268, 151] width 10 height 10
checkbox input "false"
click at [285, 184] on span "Will Not Use" at bounding box center [286, 183] width 24 height 4
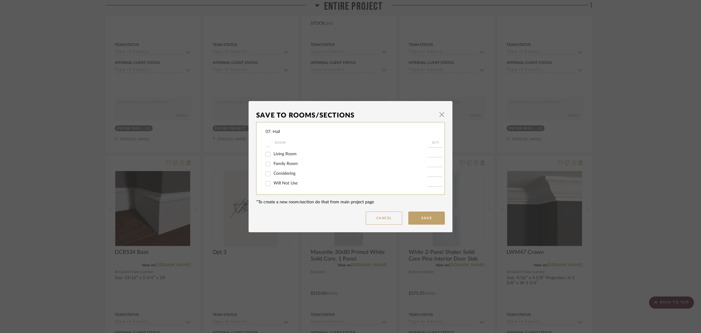
click at [273, 184] on input "Will Not Use" at bounding box center [268, 184] width 10 height 10
checkbox input "true"
type input "1"
click at [292, 172] on span "Considering" at bounding box center [285, 173] width 22 height 4
click at [273, 172] on input "Considering" at bounding box center [268, 174] width 10 height 10
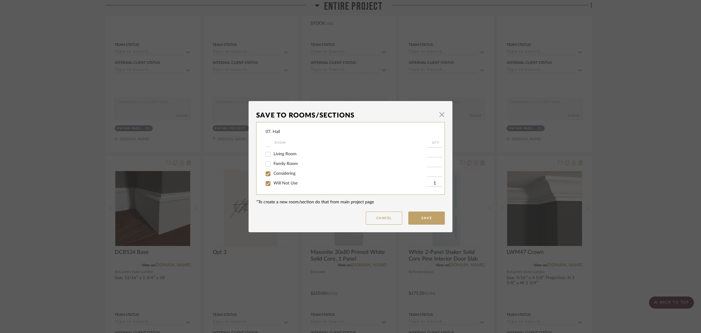
checkbox input "true"
type input "1"
click at [289, 189] on form "Room QTY Entire Project Foyer / Entry Kitchen Semi custom kitchen cabinets Dini…" at bounding box center [355, 164] width 178 height 51
click at [291, 184] on span "Will Not Use" at bounding box center [286, 183] width 24 height 4
click at [273, 184] on input "Will Not Use" at bounding box center [268, 184] width 10 height 10
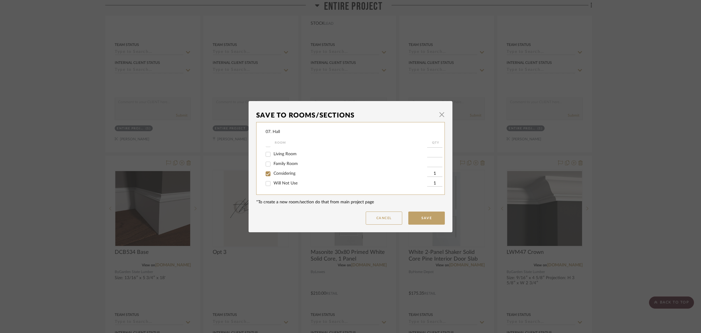
checkbox input "false"
click at [428, 214] on button "Save" at bounding box center [426, 218] width 37 height 13
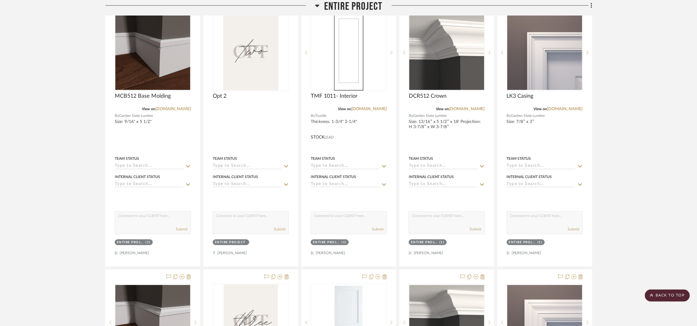
scroll to position [596, 0]
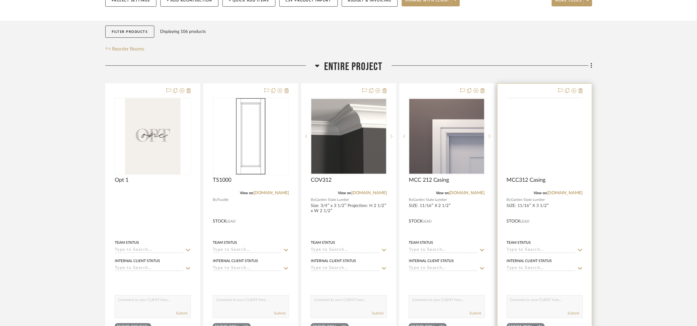
scroll to position [137, 0]
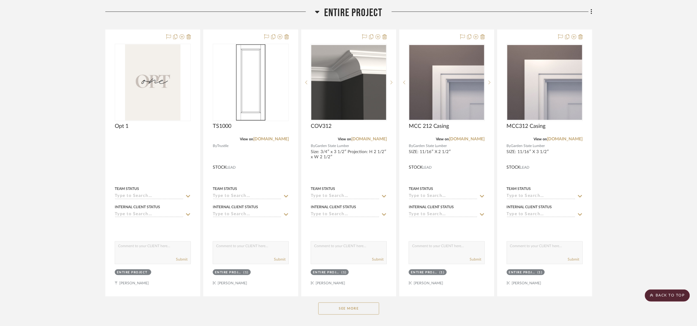
drag, startPoint x: 344, startPoint y: 313, endPoint x: 348, endPoint y: 311, distance: 4.6
click at [344, 312] on button "See More" at bounding box center [348, 308] width 61 height 12
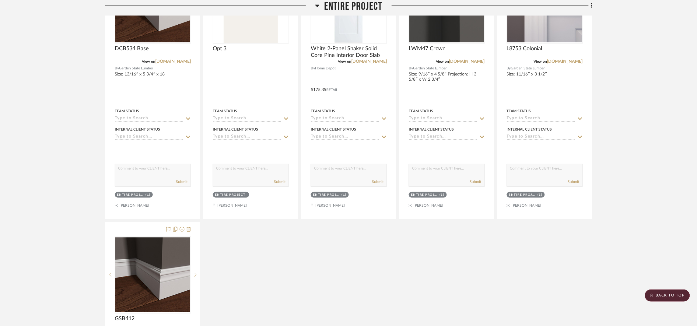
scroll to position [776, 0]
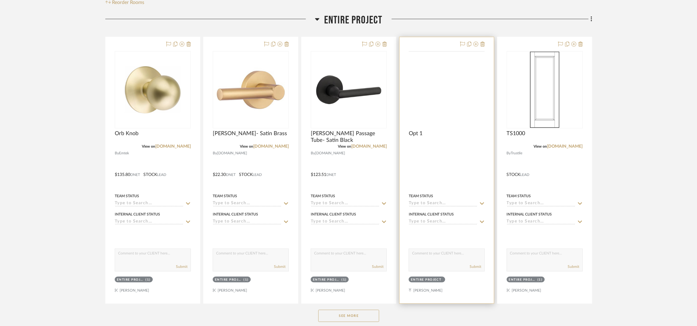
scroll to position [137, 0]
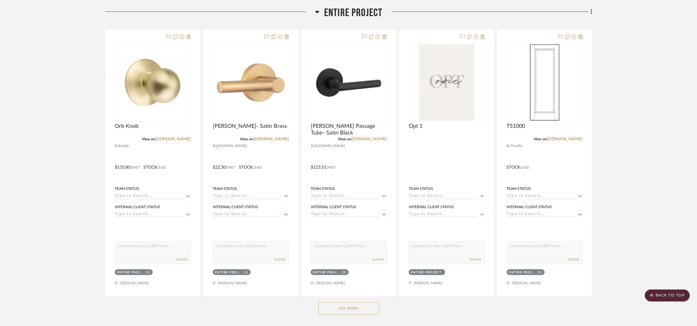
click at [354, 313] on button "See More" at bounding box center [348, 308] width 61 height 12
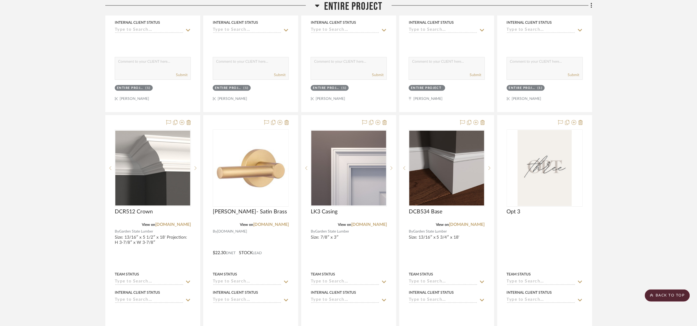
scroll to position [594, 0]
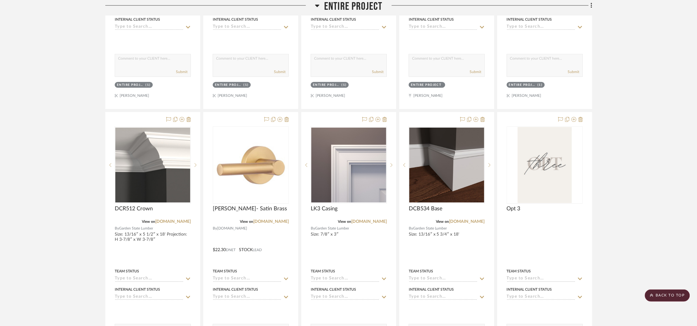
click at [201, 286] on div "Opt 1 By Unknown Team Status Internal Client Status client Comments: Submit Ent…" at bounding box center [348, 110] width 487 height 1077
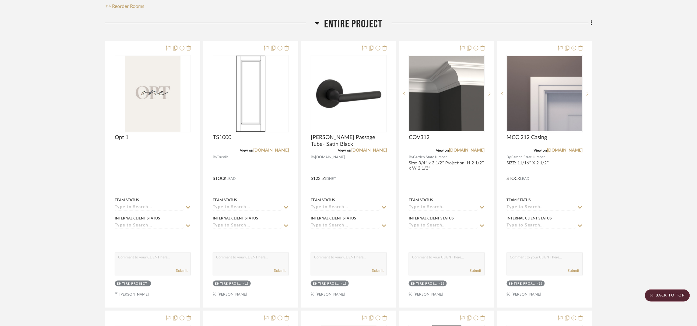
scroll to position [46, 0]
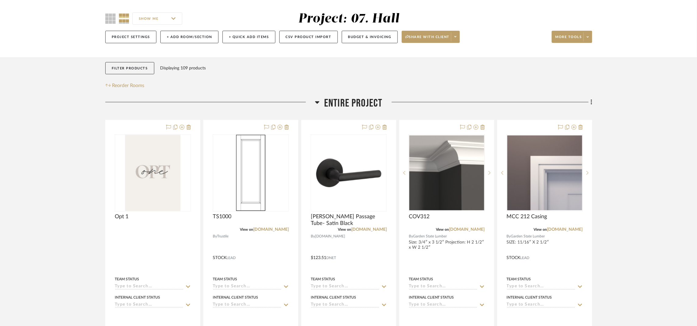
click at [352, 102] on span "Entire Project" at bounding box center [353, 103] width 58 height 13
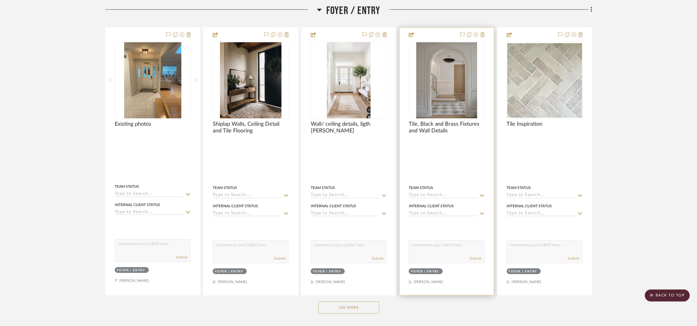
scroll to position [274, 0]
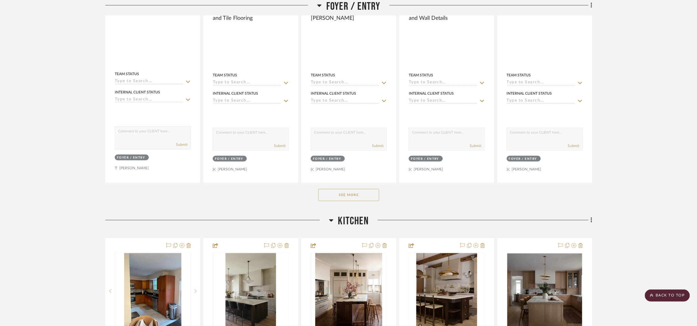
click at [364, 196] on button "See More" at bounding box center [348, 195] width 61 height 12
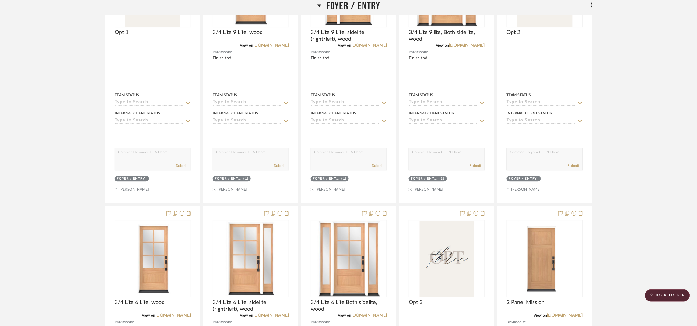
scroll to position [594, 0]
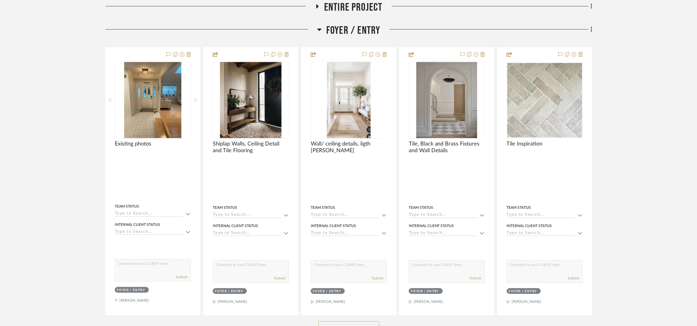
scroll to position [228, 0]
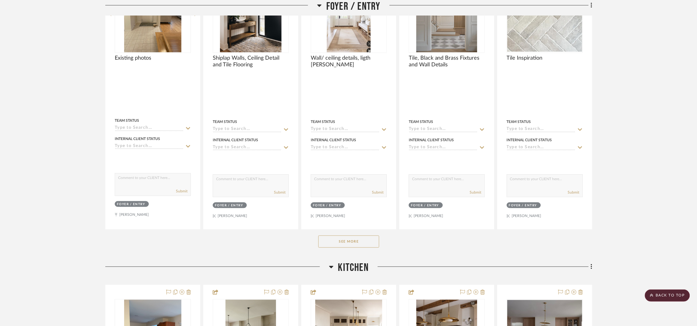
click at [366, 238] on button "See More" at bounding box center [348, 242] width 61 height 12
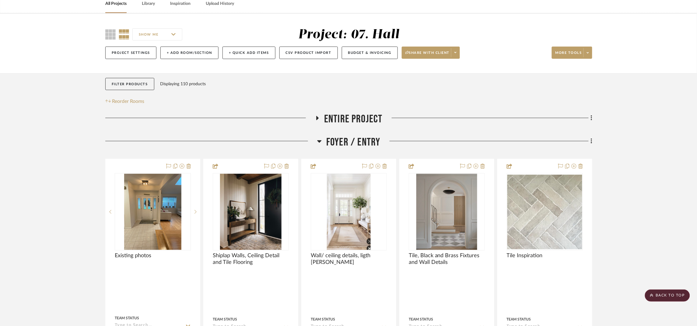
scroll to position [0, 0]
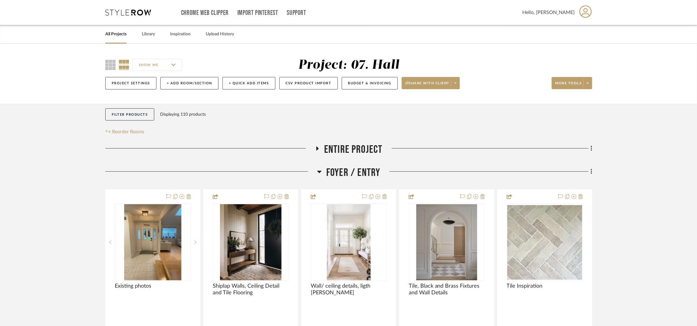
click at [349, 147] on span "Entire Project" at bounding box center [353, 149] width 58 height 13
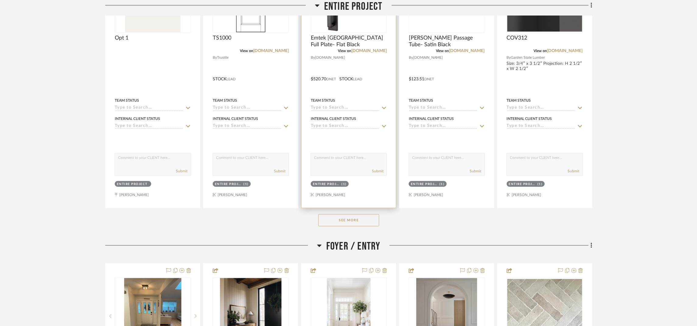
scroll to position [320, 0]
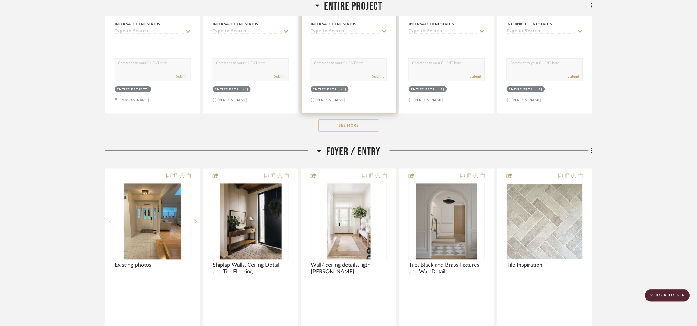
drag, startPoint x: 364, startPoint y: 122, endPoint x: 377, endPoint y: 107, distance: 20.5
click at [364, 122] on button "See More" at bounding box center [348, 126] width 61 height 12
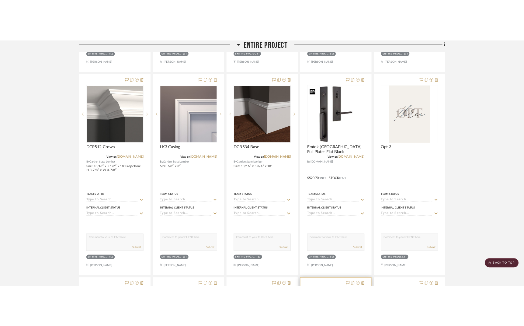
scroll to position [821, 0]
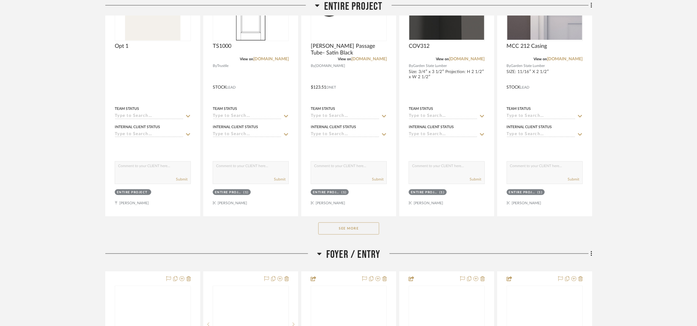
scroll to position [274, 0]
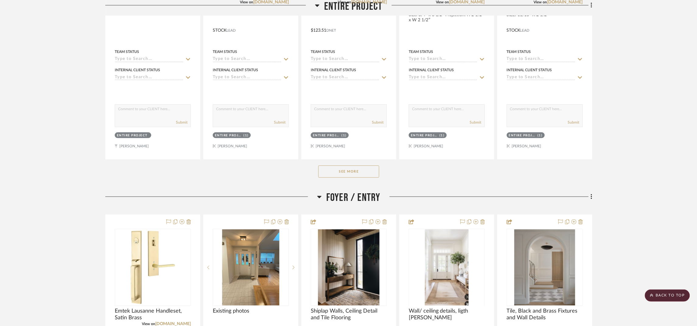
click at [361, 170] on button "See More" at bounding box center [348, 172] width 61 height 12
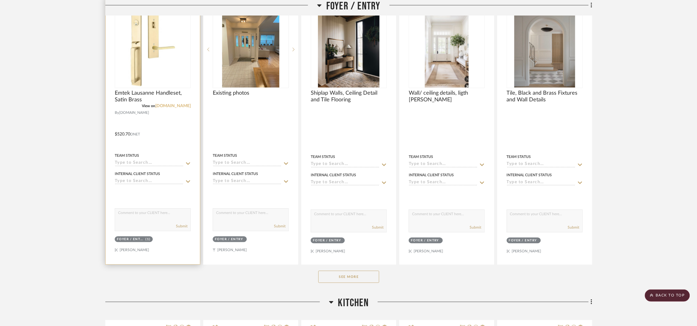
scroll to position [1324, 0]
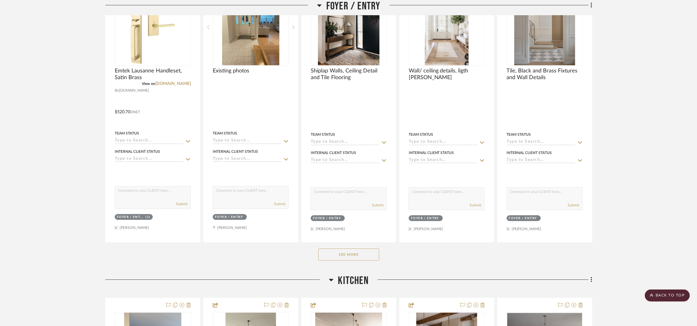
click at [339, 252] on button "See More" at bounding box center [348, 254] width 61 height 12
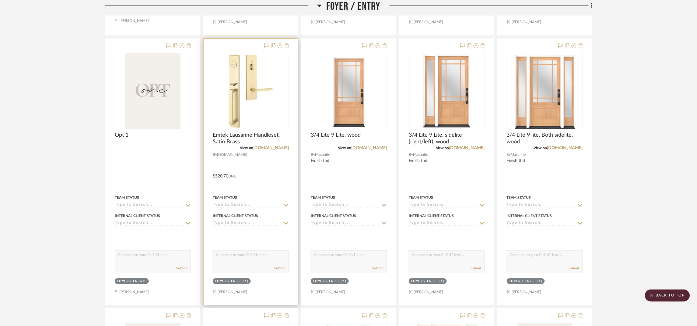
scroll to position [1415, 0]
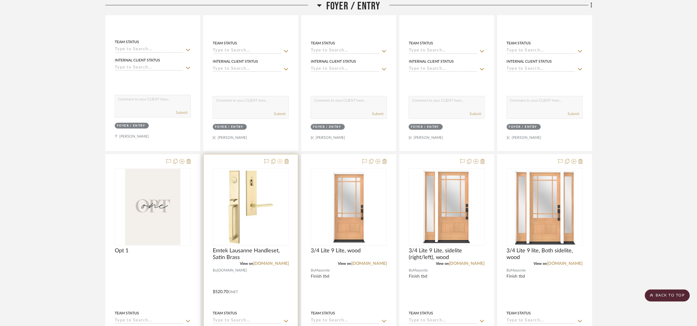
click at [280, 162] on icon at bounding box center [280, 161] width 5 height 5
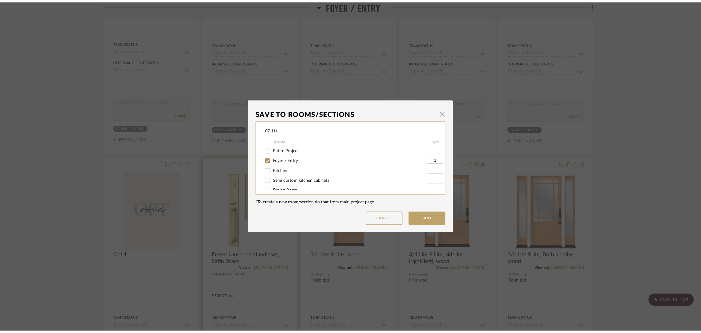
scroll to position [0, 0]
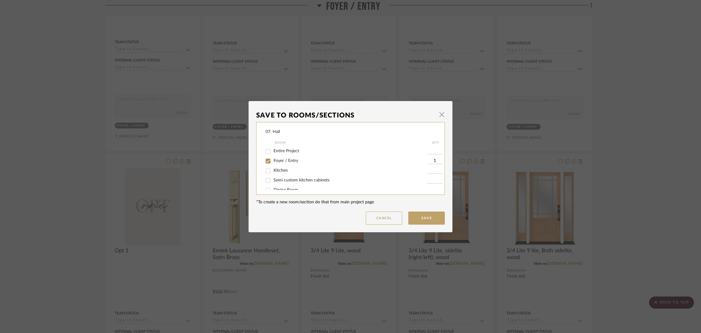
click at [277, 152] on span "Entire Project" at bounding box center [287, 151] width 26 height 4
click at [273, 152] on input "Entire Project" at bounding box center [268, 151] width 10 height 10
checkbox input "true"
type input "1"
click at [291, 159] on span "Foyer / Entry" at bounding box center [286, 161] width 25 height 4
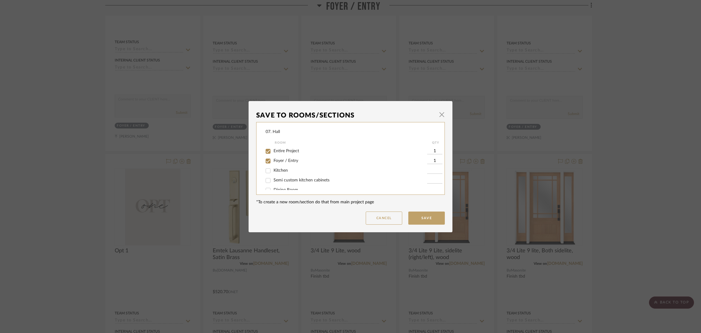
click at [273, 159] on input "Foyer / Entry" at bounding box center [268, 161] width 10 height 10
checkbox input "false"
click at [414, 218] on button "Save" at bounding box center [426, 218] width 37 height 13
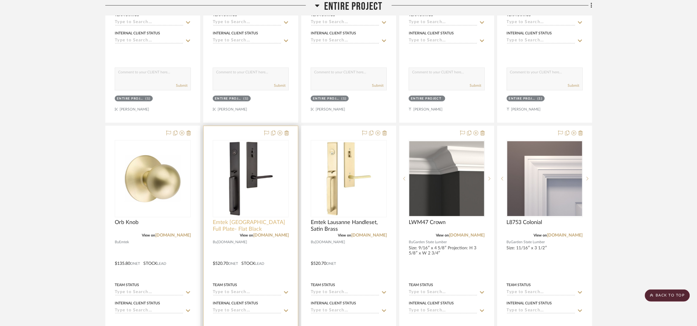
scroll to position [867, 0]
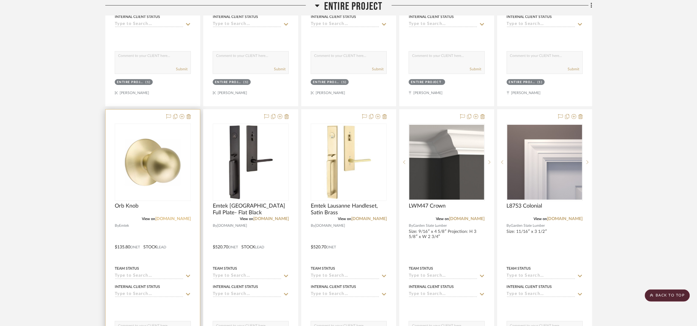
click at [178, 219] on link "[DOMAIN_NAME]" at bounding box center [173, 219] width 36 height 4
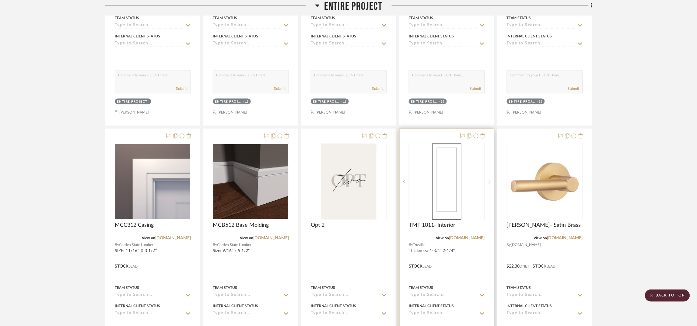
scroll to position [136, 0]
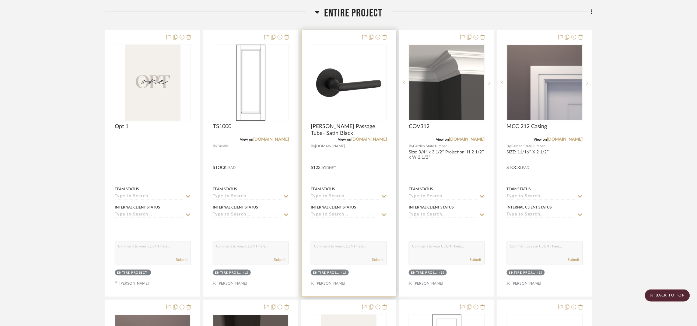
click at [386, 143] on div at bounding box center [349, 163] width 94 height 266
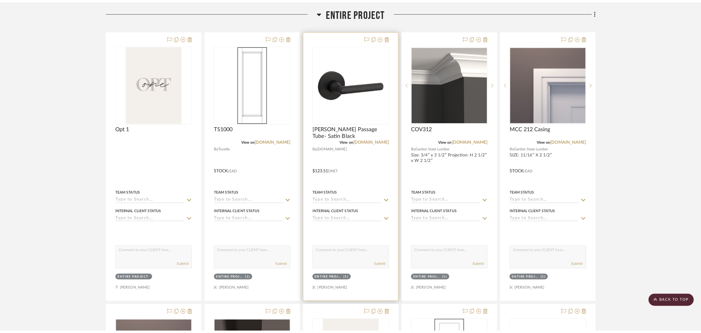
scroll to position [0, 0]
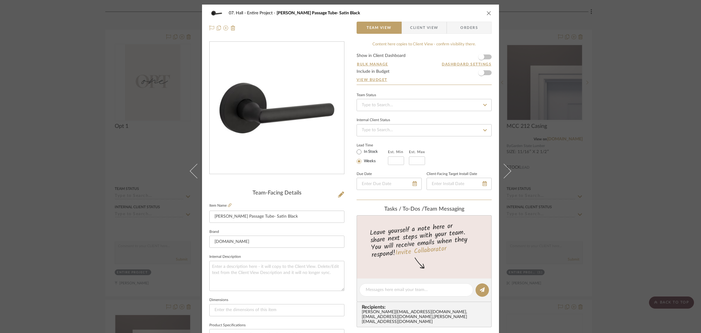
click at [528, 145] on div "07. Hall Entire Project Baldwin Passage Tube- Satin Black Team View Client View…" at bounding box center [350, 166] width 701 height 333
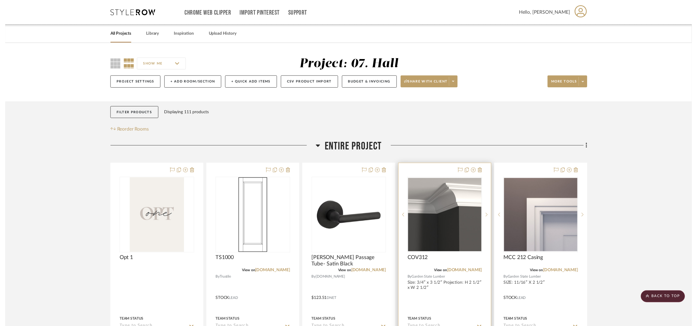
scroll to position [136, 0]
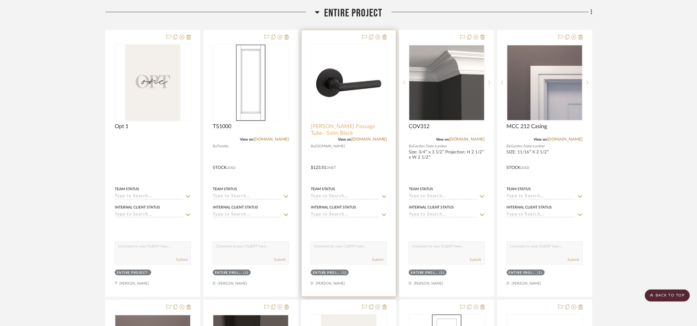
click at [379, 135] on span "[PERSON_NAME] Passage Tube- Satin Black" at bounding box center [349, 129] width 76 height 13
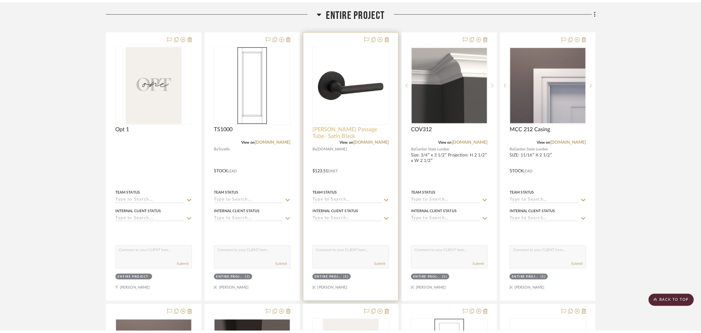
scroll to position [0, 0]
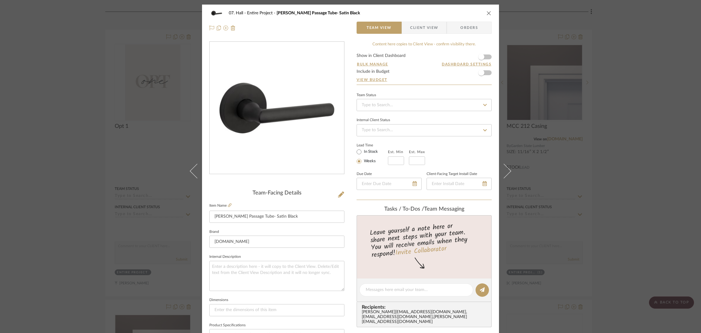
click at [528, 159] on div "07. Hall Entire Project Baldwin Passage Tube- Satin Black Team View Client View…" at bounding box center [350, 166] width 701 height 333
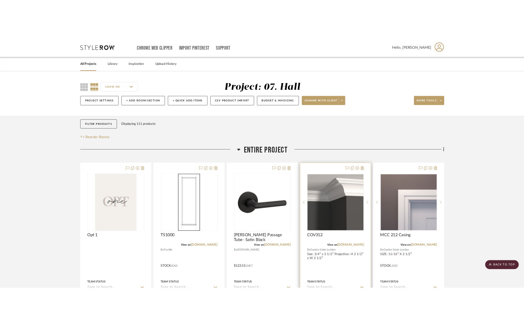
scroll to position [136, 0]
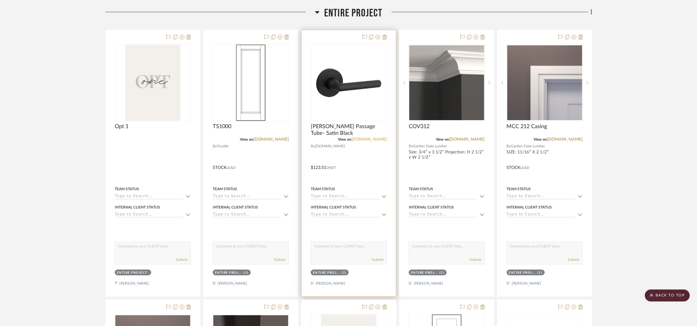
click at [372, 139] on link "[DOMAIN_NAME]" at bounding box center [369, 139] width 36 height 4
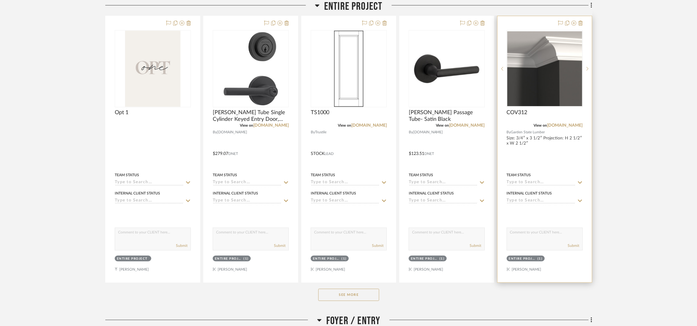
scroll to position [183, 0]
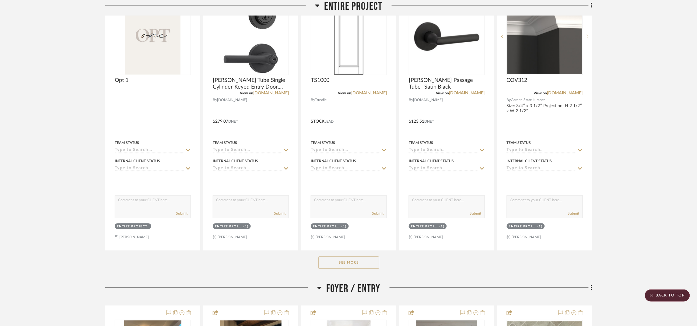
click at [324, 267] on button "See More" at bounding box center [348, 263] width 61 height 12
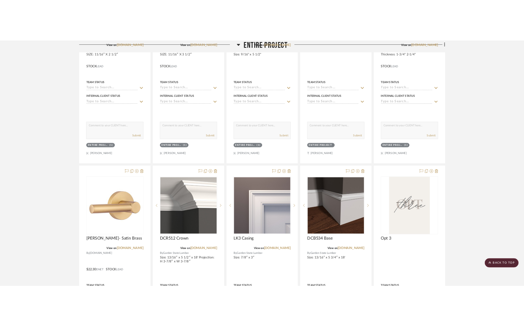
scroll to position [547, 0]
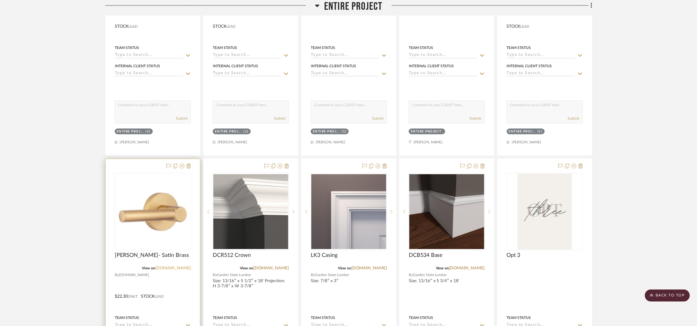
click at [180, 268] on link "[DOMAIN_NAME]" at bounding box center [173, 268] width 36 height 4
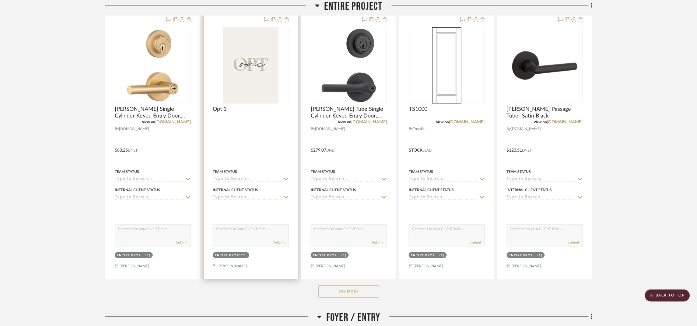
scroll to position [183, 0]
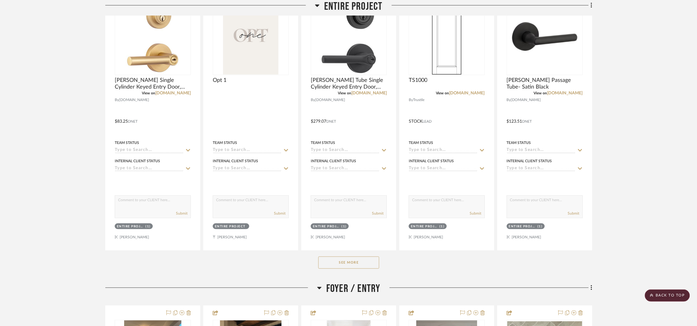
click at [343, 259] on button "See More" at bounding box center [348, 263] width 61 height 12
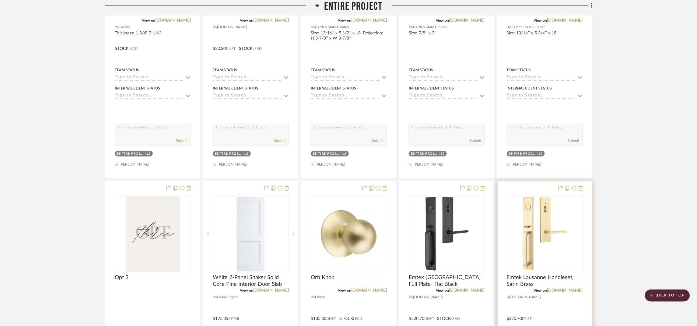
scroll to position [832, 0]
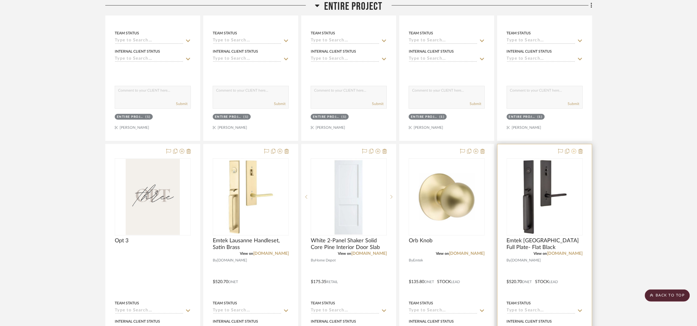
click at [528, 152] on icon at bounding box center [574, 151] width 5 height 5
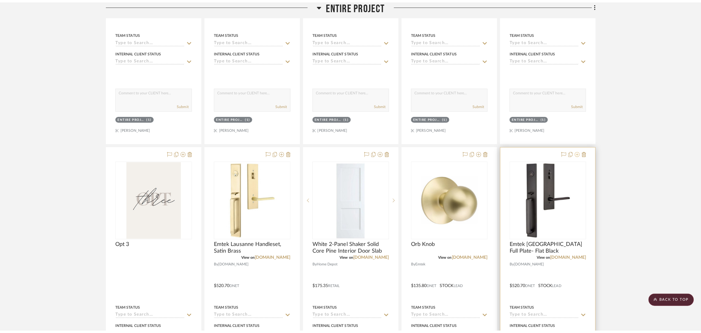
scroll to position [0, 0]
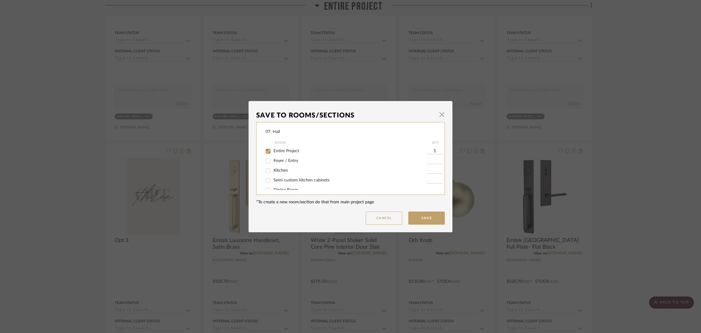
click at [278, 152] on span "Entire Project" at bounding box center [287, 151] width 26 height 4
click at [273, 152] on input "Entire Project" at bounding box center [268, 151] width 10 height 10
checkbox input "false"
click at [282, 174] on span "Considering" at bounding box center [285, 173] width 22 height 4
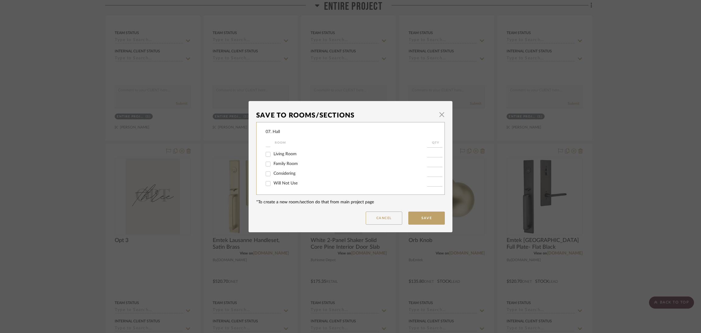
click at [273, 174] on input "Considering" at bounding box center [268, 174] width 10 height 10
checkbox input "true"
type input "1"
click at [419, 216] on button "Save" at bounding box center [426, 218] width 37 height 13
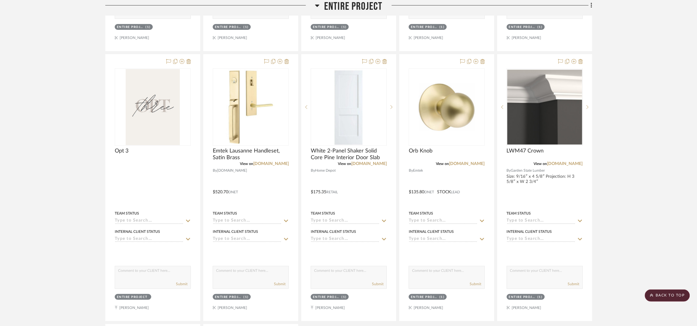
scroll to position [923, 0]
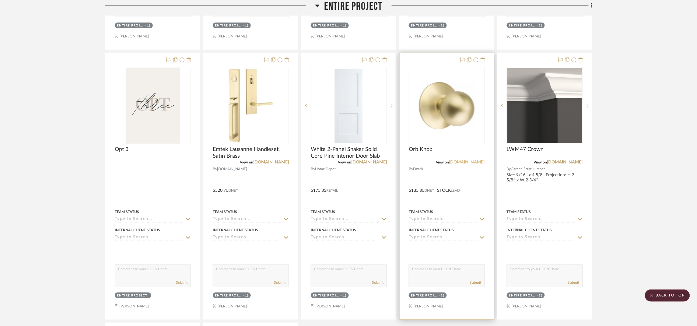
click at [478, 161] on link "emtek.com" at bounding box center [467, 162] width 36 height 4
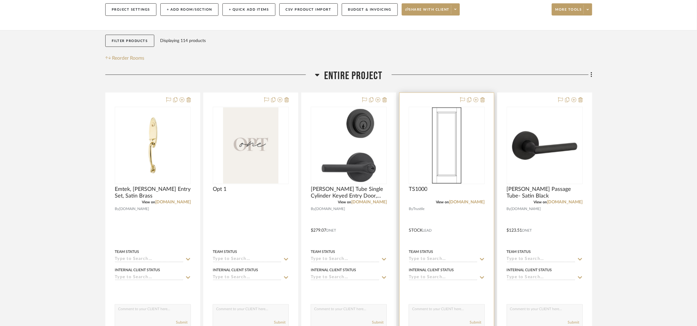
scroll to position [137, 0]
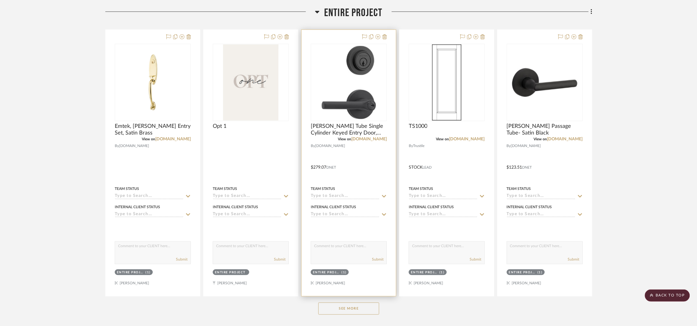
drag, startPoint x: 363, startPoint y: 305, endPoint x: 318, endPoint y: 286, distance: 48.2
click at [362, 305] on button "See More" at bounding box center [348, 308] width 61 height 12
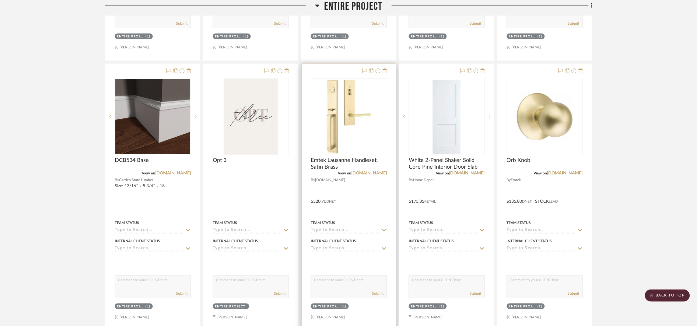
scroll to position [913, 0]
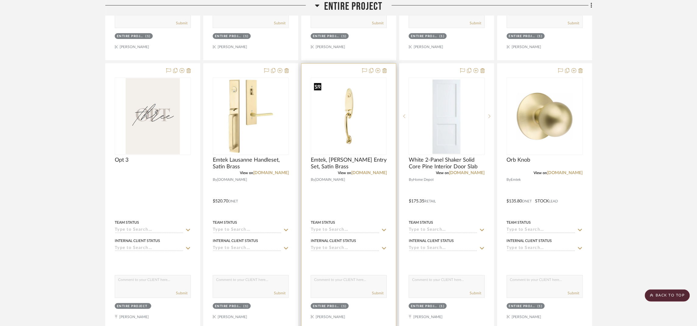
click at [351, 109] on img "0" at bounding box center [348, 116] width 75 height 75
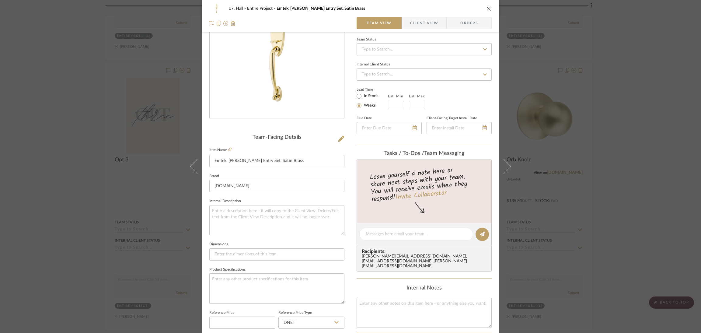
scroll to position [228, 0]
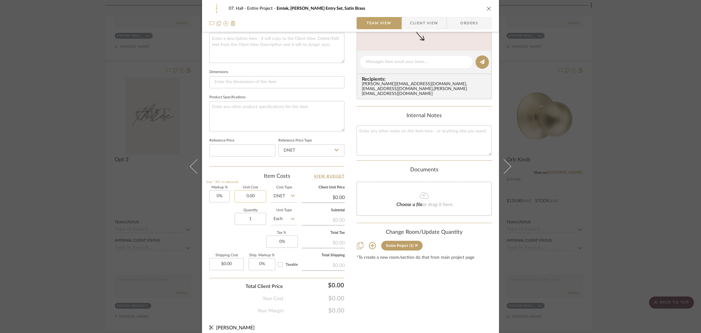
click at [254, 191] on input "0.00" at bounding box center [251, 196] width 32 height 12
type input "$443.00"
click at [257, 192] on input "443.00" at bounding box center [251, 196] width 32 height 12
type input "$443.87"
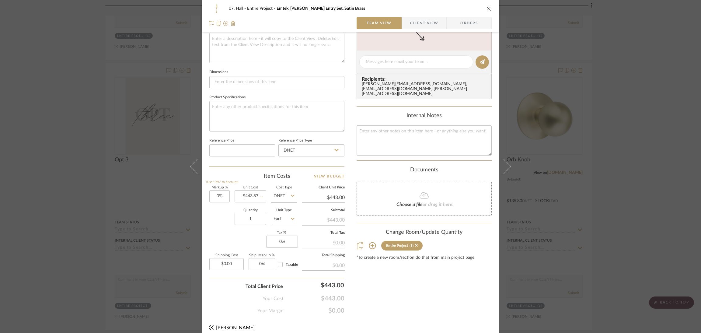
click at [358, 274] on div "Content here copies to Client View - confirm visibility there. Show in Client D…" at bounding box center [424, 63] width 135 height 501
type input "$443.87"
click at [219, 191] on input "0" at bounding box center [219, 196] width 20 height 12
type input "0%"
click at [421, 303] on div "Content here copies to Client View - confirm visibility there. Show in Client D…" at bounding box center [424, 63] width 135 height 501
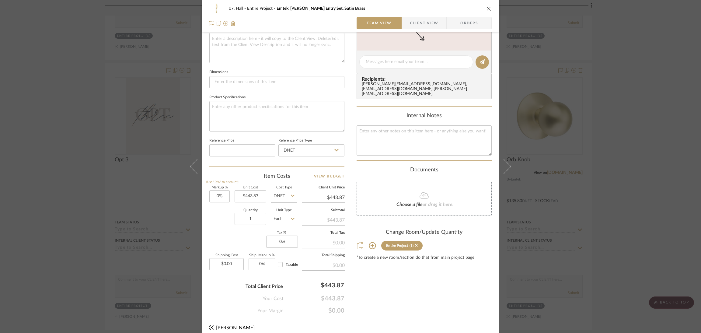
click at [634, 188] on div "07. Hall Entire Project Emtek, [PERSON_NAME] Entry Set, Satin Brass Team View C…" at bounding box center [350, 166] width 701 height 333
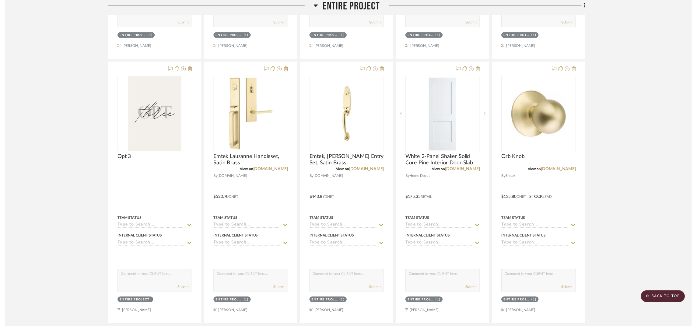
scroll to position [913, 0]
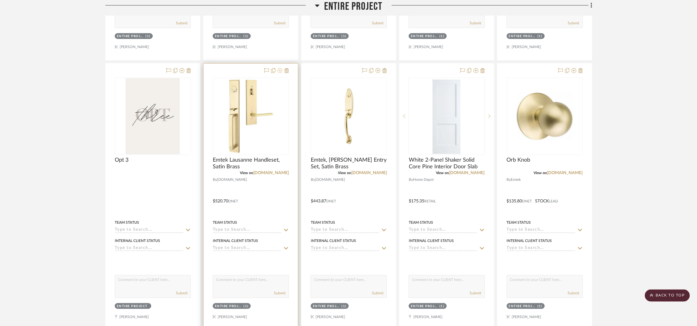
click at [278, 73] on fa-icon at bounding box center [280, 70] width 5 height 5
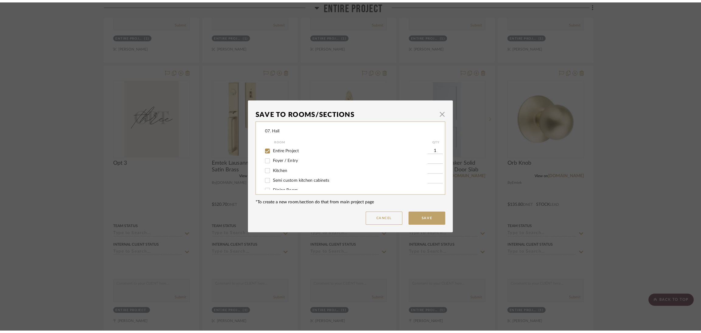
scroll to position [0, 0]
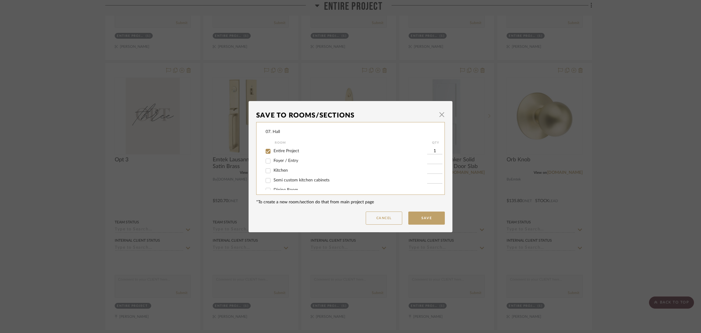
click at [277, 148] on div "Entire Project" at bounding box center [347, 151] width 162 height 10
click at [279, 148] on div "Entire Project" at bounding box center [347, 151] width 162 height 10
click at [290, 148] on div "Entire Project" at bounding box center [347, 151] width 162 height 10
click at [289, 149] on span "Entire Project" at bounding box center [287, 151] width 26 height 4
click at [273, 149] on input "Entire Project" at bounding box center [268, 151] width 10 height 10
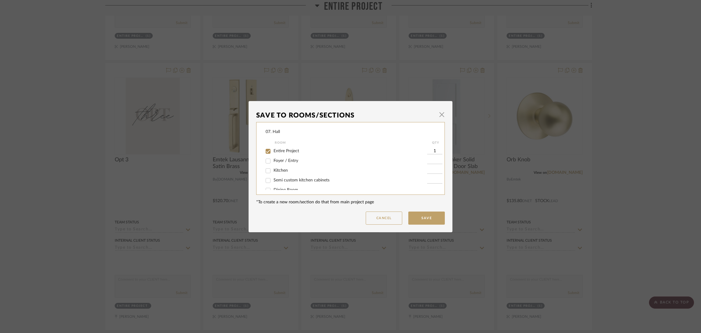
checkbox input "false"
click at [283, 176] on div "Considering" at bounding box center [347, 174] width 162 height 10
click at [287, 173] on span "Considering" at bounding box center [285, 173] width 22 height 4
click at [273, 173] on input "Considering" at bounding box center [268, 174] width 10 height 10
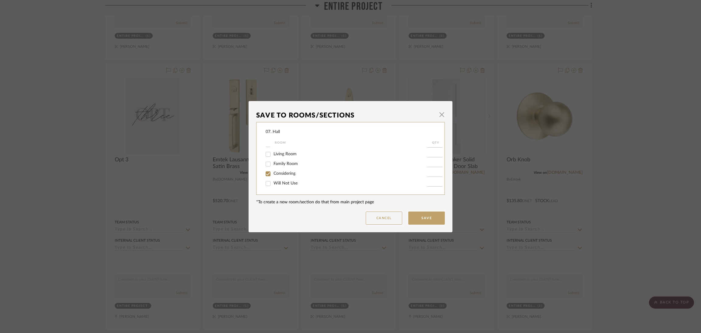
checkbox input "true"
type input "1"
click at [438, 215] on button "Save" at bounding box center [426, 218] width 37 height 13
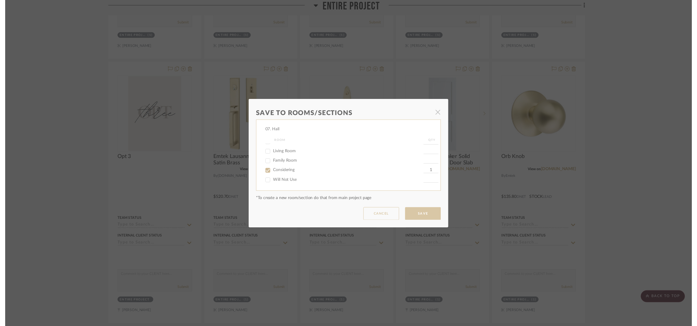
scroll to position [913, 0]
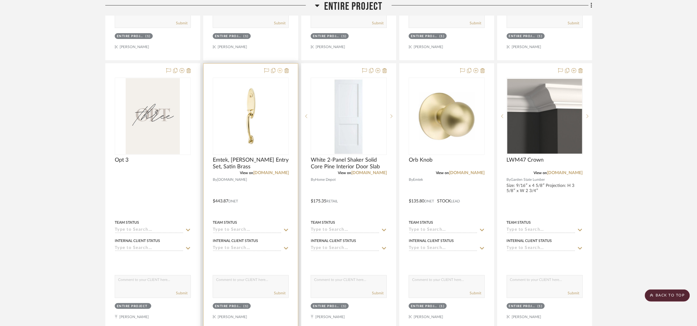
click at [279, 73] on icon at bounding box center [280, 70] width 5 height 5
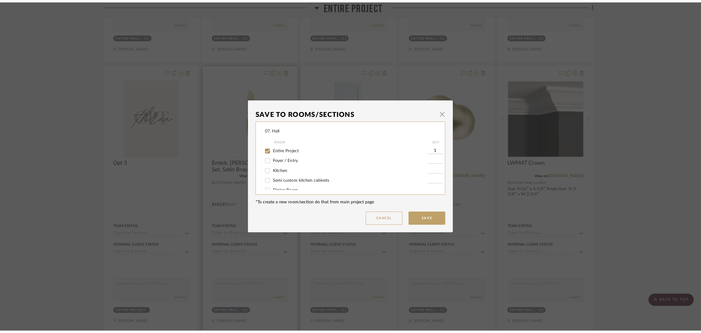
scroll to position [0, 0]
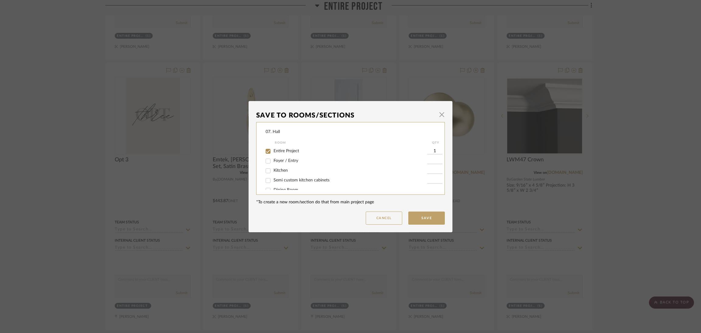
click at [634, 134] on div "Save To Rooms/Sections × 07. Hall Room QTY Entire Project 1 Foyer / Entry Kitch…" at bounding box center [350, 166] width 701 height 333
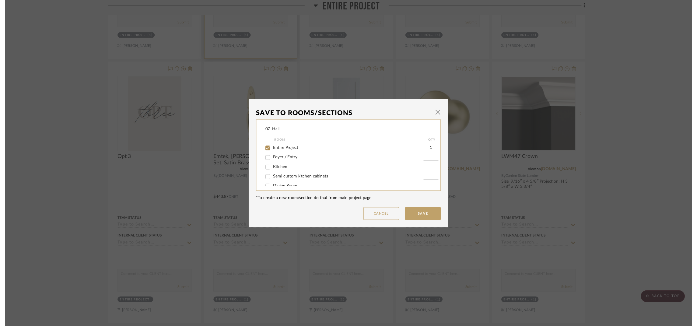
scroll to position [913, 0]
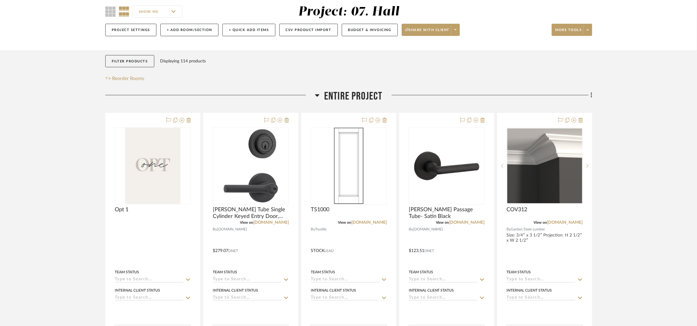
scroll to position [46, 0]
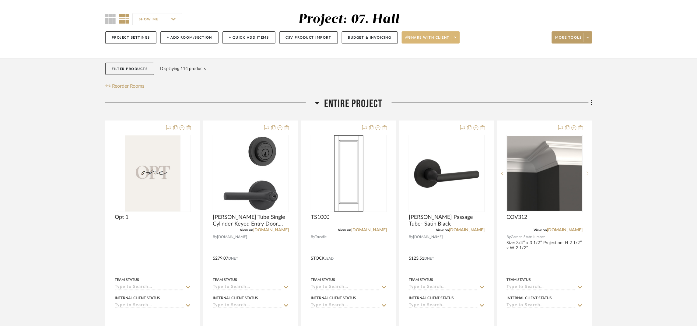
click at [422, 34] on button "Share with client" at bounding box center [431, 37] width 58 height 12
click at [574, 39] on div at bounding box center [348, 163] width 697 height 326
click at [574, 34] on button "More tools" at bounding box center [572, 37] width 40 height 12
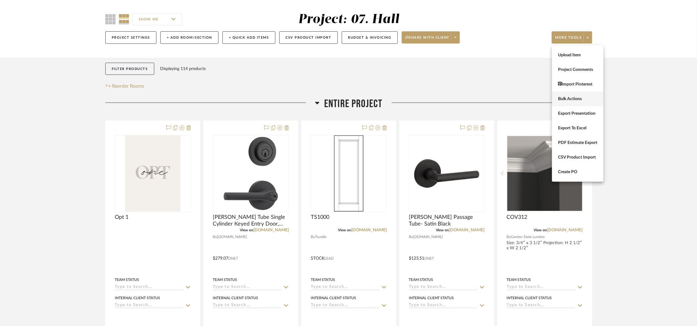
click at [582, 99] on span "Bulk Actions" at bounding box center [577, 98] width 39 height 5
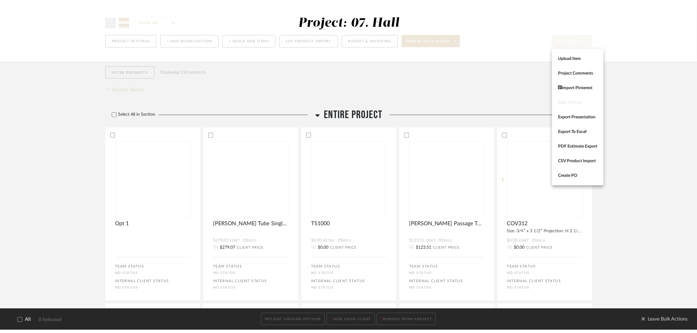
scroll to position [0, 0]
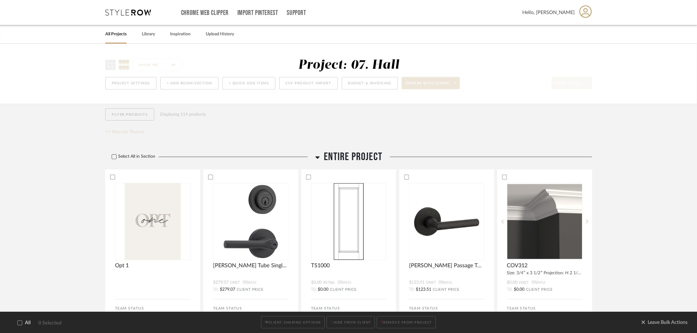
click at [137, 156] on label "Select All in Section" at bounding box center [131, 156] width 52 height 5
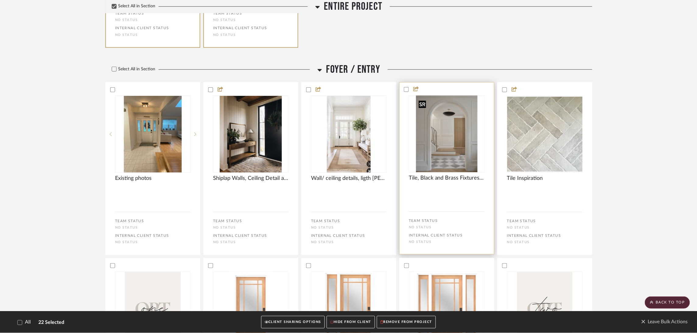
scroll to position [1004, 0]
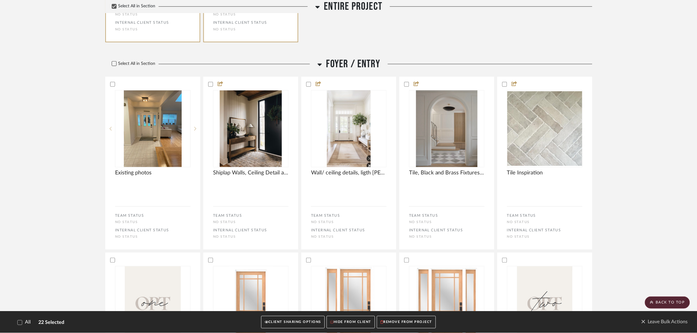
click at [135, 63] on label "Select All in Section" at bounding box center [131, 63] width 52 height 5
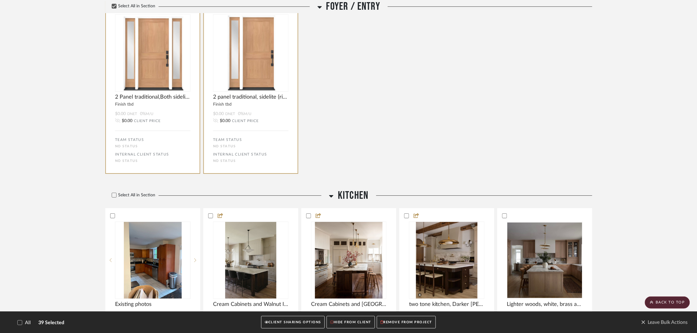
scroll to position [1689, 0]
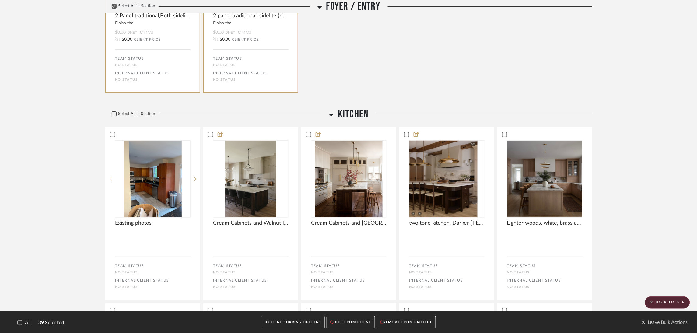
click at [133, 117] on label "Select All in Section" at bounding box center [131, 113] width 52 height 5
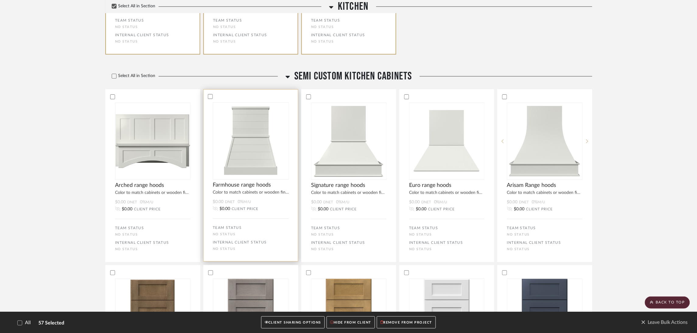
scroll to position [2465, 0]
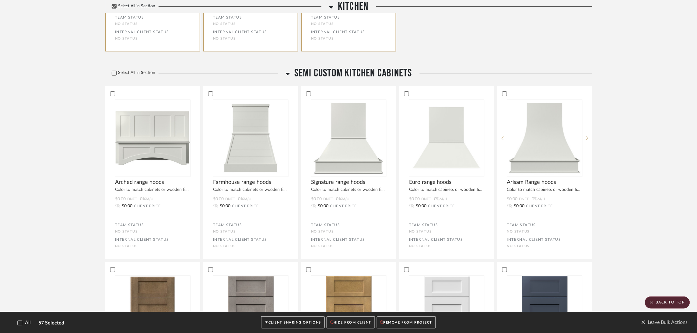
click at [148, 75] on label "Select All in Section" at bounding box center [131, 72] width 52 height 5
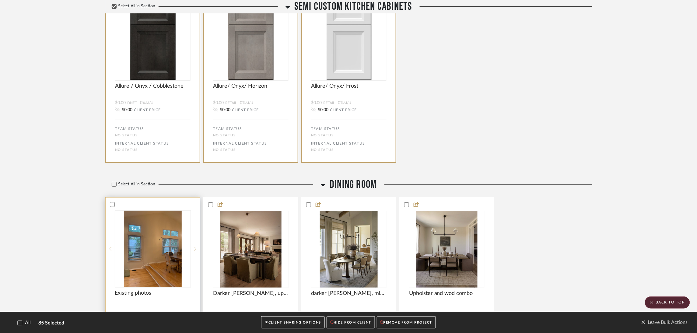
scroll to position [3469, 0]
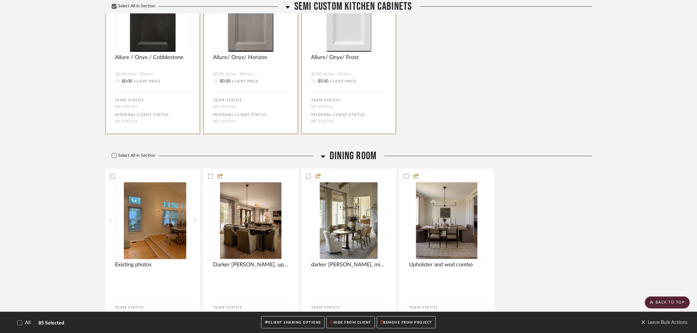
click at [132, 158] on label "Select All in Section" at bounding box center [131, 155] width 52 height 5
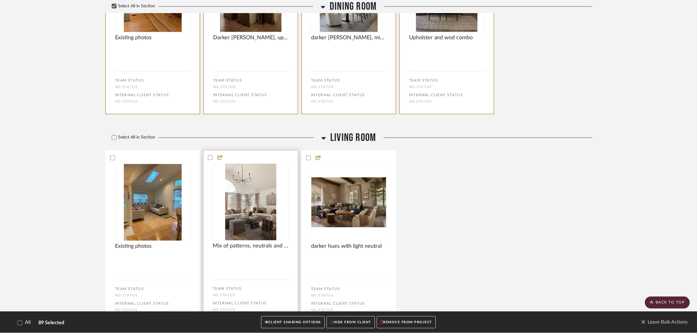
scroll to position [3697, 0]
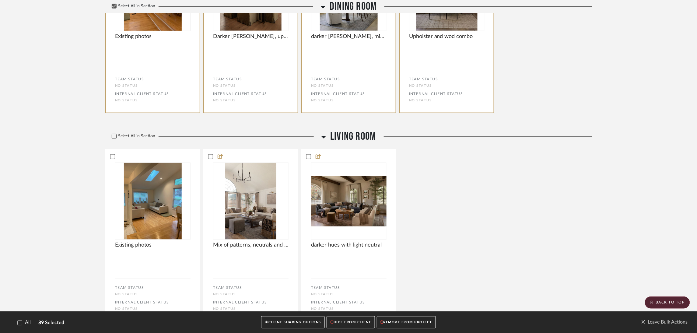
click at [142, 139] on label "Select All in Section" at bounding box center [131, 136] width 52 height 5
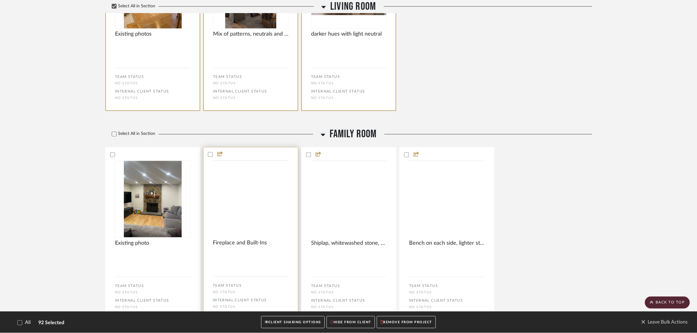
scroll to position [3925, 0]
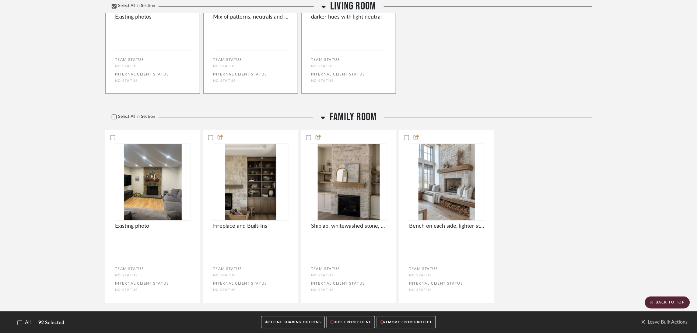
click at [124, 119] on label "Select All in Section" at bounding box center [131, 116] width 52 height 5
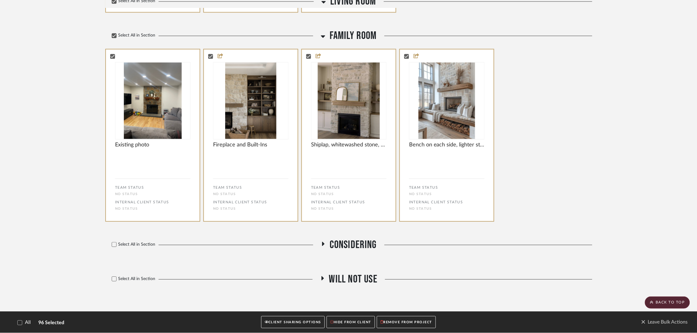
scroll to position [4014, 0]
click at [312, 321] on button "CLIENT SHARING OPTIONS" at bounding box center [293, 322] width 64 height 12
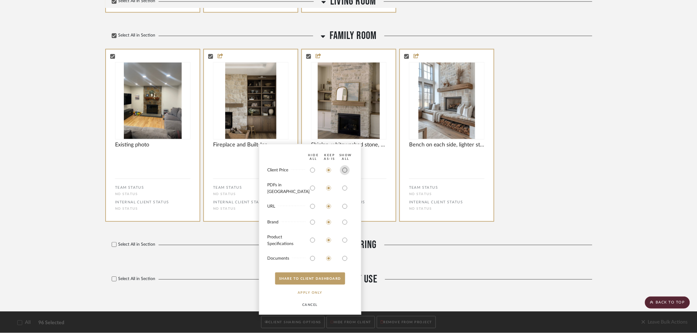
click at [344, 175] on input "radio" at bounding box center [345, 170] width 10 height 10
radio input "true"
click at [327, 276] on button "SHARE TO CLIENT Dashboard" at bounding box center [310, 278] width 70 height 12
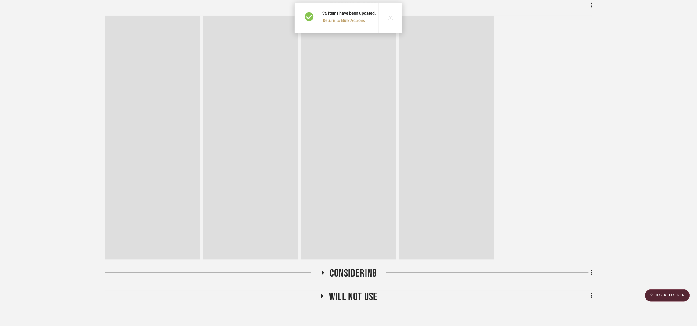
scroll to position [2066, 0]
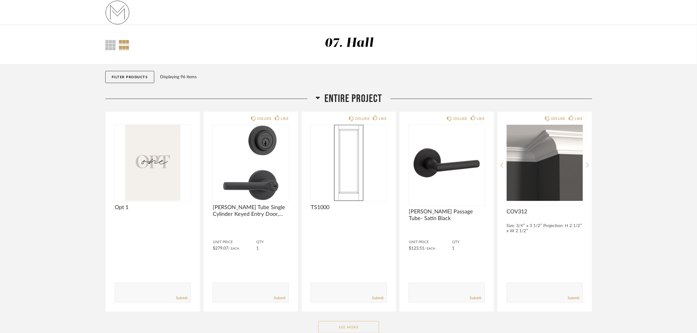
click at [368, 325] on button "See More" at bounding box center [348, 327] width 61 height 12
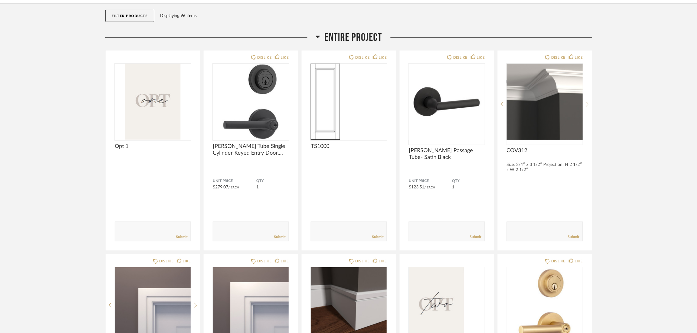
scroll to position [50, 0]
